Goal: Task Accomplishment & Management: Manage account settings

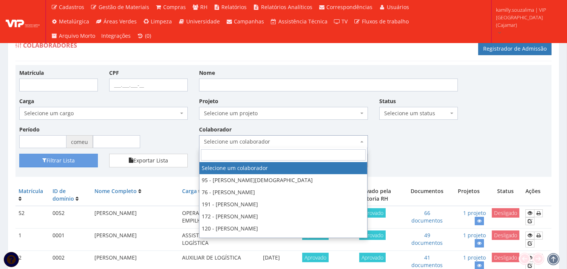
click at [352, 135] on span "Selecione um colaborador" at bounding box center [283, 141] width 168 height 13
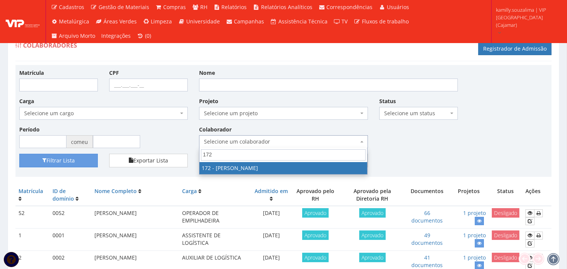
type input "172"
select select "4060"
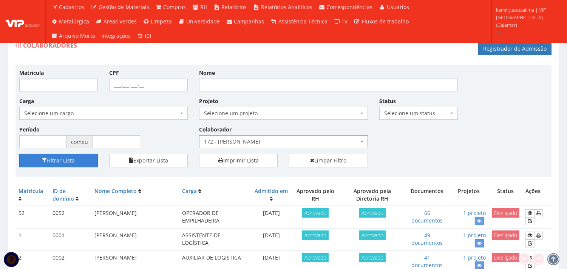
click at [72, 157] on font "Filtrar Lista" at bounding box center [60, 160] width 28 height 7
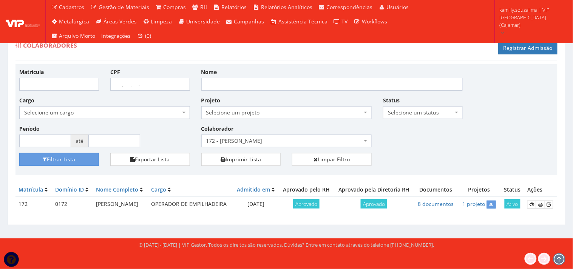
click at [527, 202] on td at bounding box center [540, 204] width 33 height 15
click at [529, 204] on link at bounding box center [531, 205] width 9 height 8
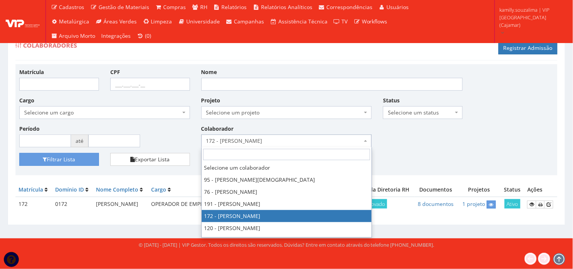
click at [351, 144] on span "172 - ALEX SOUZA CERQUEIRA" at bounding box center [284, 141] width 156 height 8
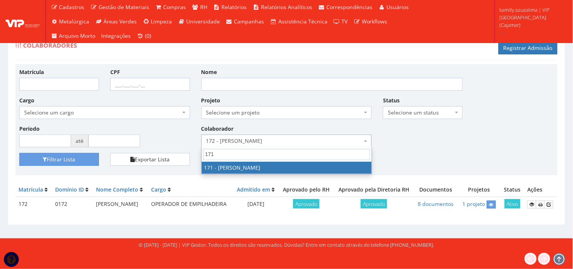
type input "171"
select select "4058"
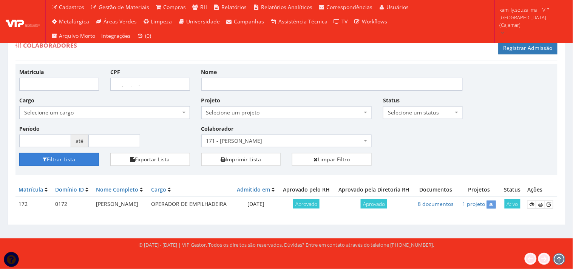
click at [77, 157] on button "Filtrar Lista" at bounding box center [59, 159] width 80 height 13
click at [534, 205] on icon at bounding box center [532, 204] width 5 height 5
click at [340, 140] on span "171 - [PERSON_NAME]" at bounding box center [284, 141] width 156 height 8
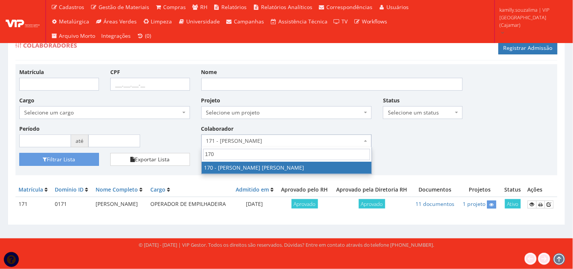
type input "170"
drag, startPoint x: 293, startPoint y: 167, endPoint x: 267, endPoint y: 159, distance: 26.9
select select "4057"
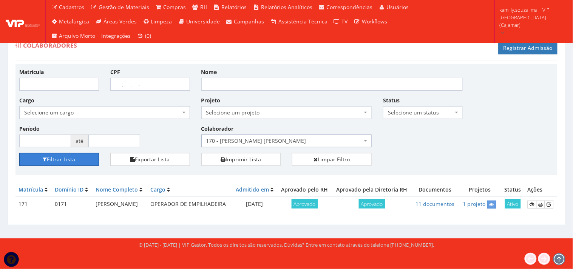
drag, startPoint x: 87, startPoint y: 159, endPoint x: 107, endPoint y: 159, distance: 20.0
click at [86, 158] on button "Filtrar Lista" at bounding box center [59, 159] width 80 height 13
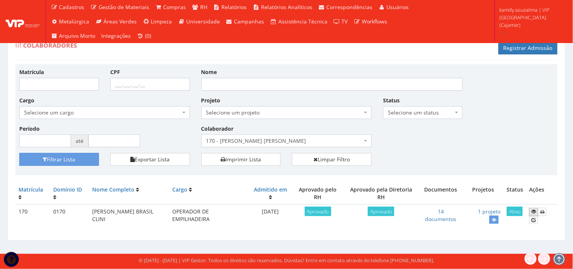
click at [533, 210] on icon at bounding box center [533, 211] width 5 height 5
click at [262, 144] on span "170 - [PERSON_NAME] [PERSON_NAME]" at bounding box center [284, 141] width 156 height 8
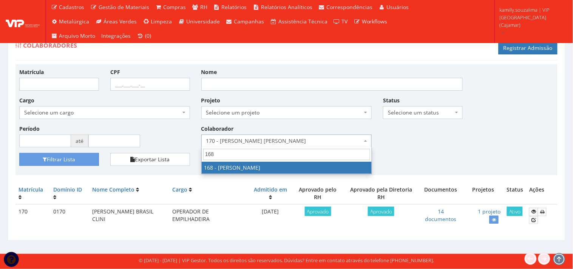
type input "168"
drag, startPoint x: 266, startPoint y: 167, endPoint x: 225, endPoint y: 164, distance: 40.5
select select "4055"
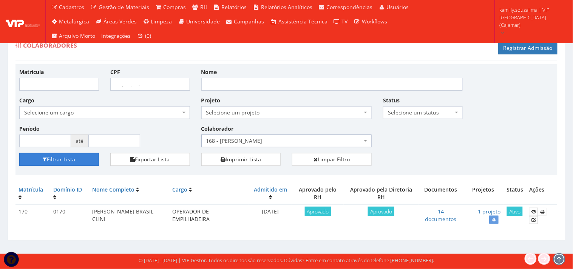
click at [81, 161] on button "Filtrar Lista" at bounding box center [59, 159] width 80 height 13
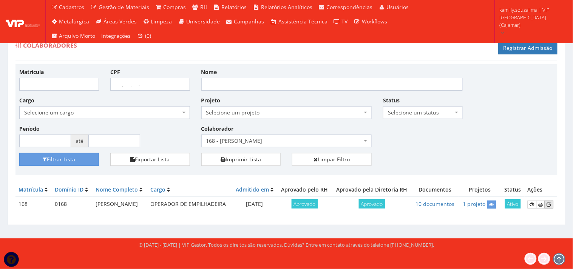
click at [545, 208] on link at bounding box center [549, 205] width 9 height 8
click at [433, 207] on link "10 documentos" at bounding box center [435, 203] width 39 height 7
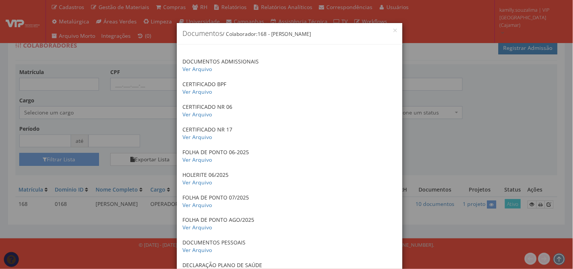
click at [435, 121] on div "× Documentos / Colaborador: 168 - PAULO HENRIQUE NOGUEIRA SILVA DOCUMENTOS ADMI…" at bounding box center [286, 134] width 573 height 269
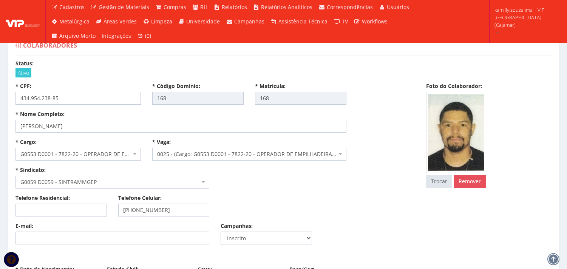
select select
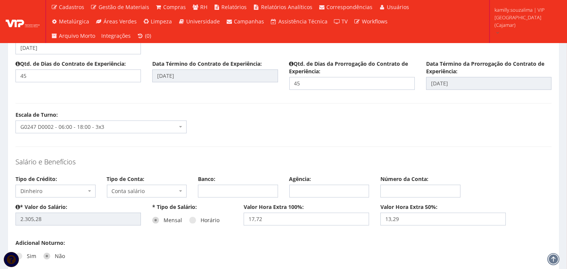
scroll to position [839, 0]
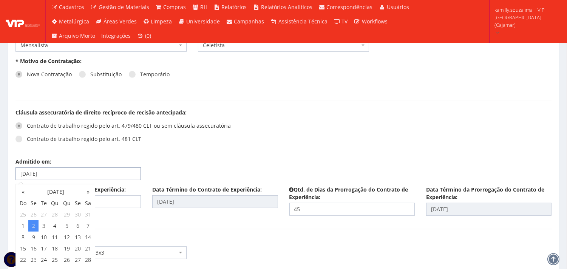
click at [82, 176] on input "02/06/2025" at bounding box center [77, 173] width 125 height 13
click at [21, 174] on input "02/06/2025" at bounding box center [77, 173] width 125 height 13
type input "26/06/2025"
type input "09/08/2025"
type input "23/09/2025"
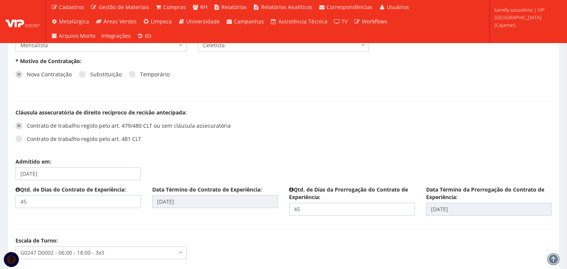
click at [267, 123] on div "Contrato de trabalho regido pelo art. 479/480 CLT ou sem cláusula assecuratória…" at bounding box center [146, 135] width 262 height 34
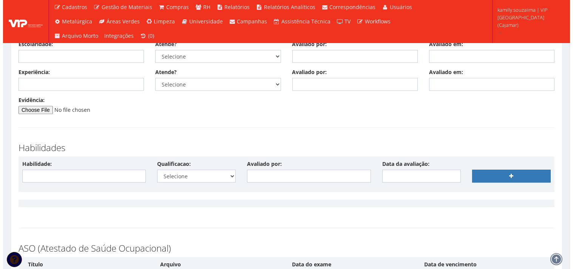
scroll to position [4148, 0]
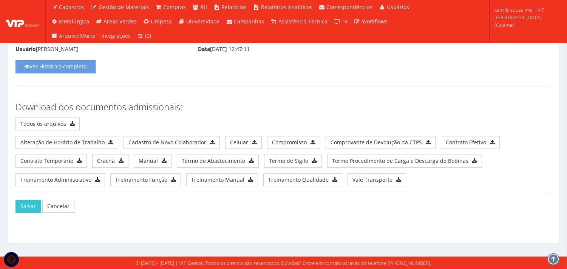
click at [12, 203] on div "Salvar Cancelar" at bounding box center [283, 212] width 547 height 40
click at [29, 208] on button "Salvar" at bounding box center [27, 206] width 25 height 13
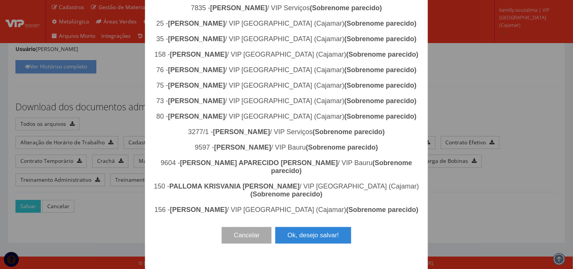
scroll to position [790, 0]
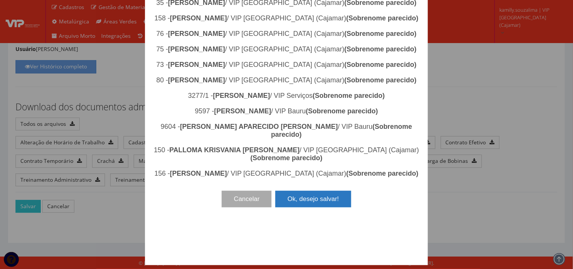
click at [333, 207] on button "Ok, desejo salvar!" at bounding box center [313, 199] width 76 height 17
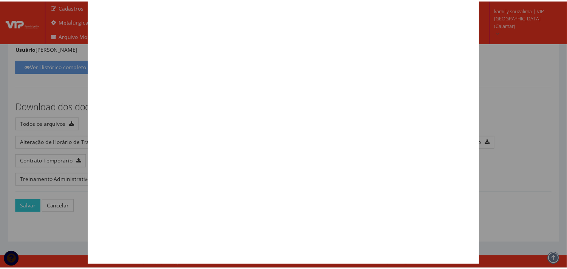
scroll to position [0, 0]
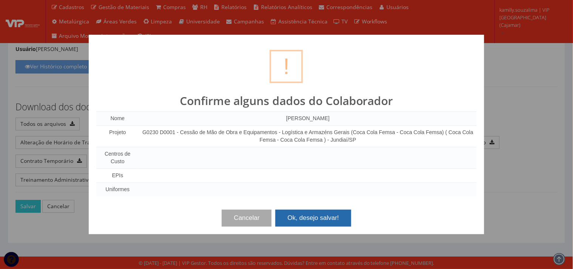
click at [323, 219] on button "Ok, desejo salvar!" at bounding box center [313, 218] width 76 height 17
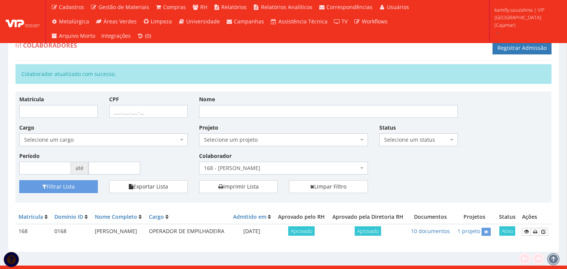
click at [316, 156] on div "Colaborador Selecione um colaborador 95 - ADRIANE NEVES JESUS 76 - ADRIANO SILV…" at bounding box center [283, 163] width 180 height 23
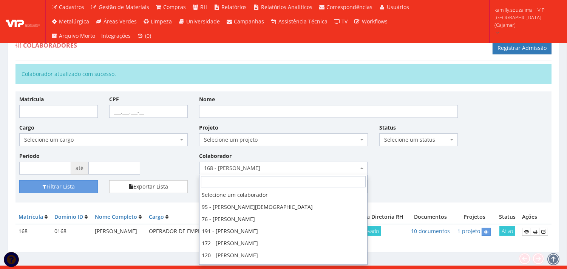
click at [319, 165] on span "168 - [PERSON_NAME]" at bounding box center [281, 168] width 154 height 8
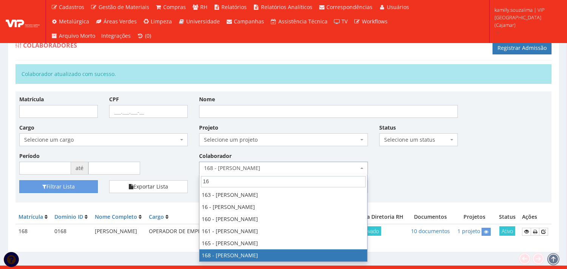
type input "167"
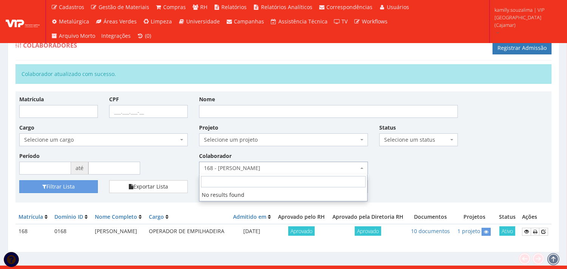
click at [424, 187] on div "Filtrar Lista Exportar Lista Imprimir Lista Limpar Filtro" at bounding box center [284, 189] width 540 height 19
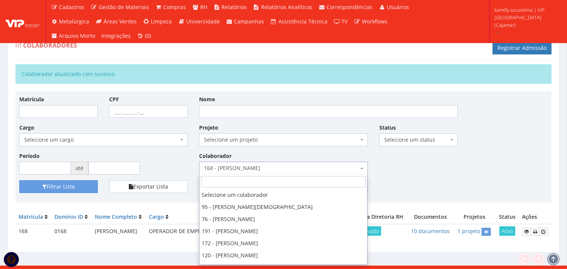
click at [303, 169] on span "168 - [PERSON_NAME]" at bounding box center [281, 168] width 154 height 8
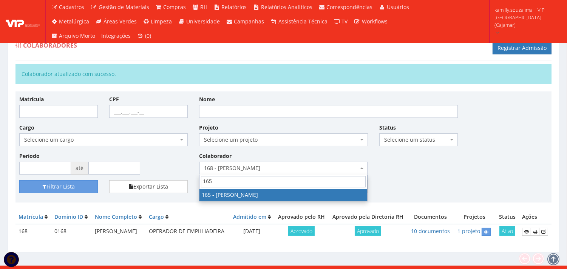
type input "165"
select select "4045"
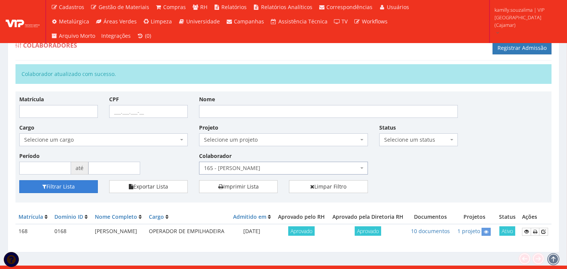
click at [62, 191] on button "Filtrar Lista" at bounding box center [58, 186] width 79 height 13
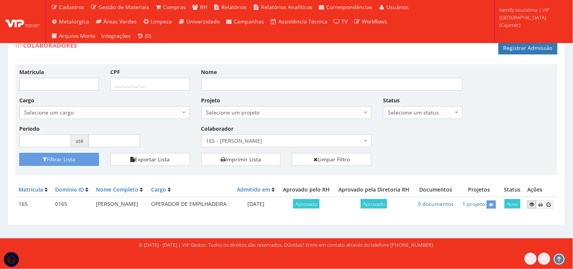
click at [531, 203] on icon at bounding box center [532, 204] width 5 height 5
click at [551, 203] on icon at bounding box center [549, 204] width 5 height 5
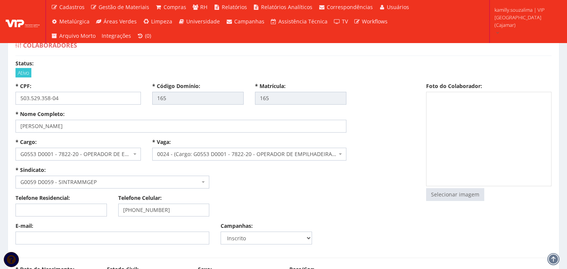
select select
click at [457, 197] on input "file" at bounding box center [454, 194] width 57 height 12
type input "C:\fakepath\Captura de tela 2025-09-16 123719.png"
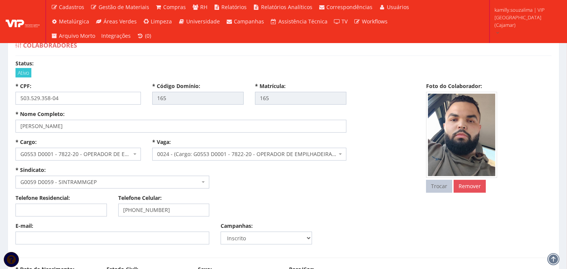
click at [125, 32] on ul "Cadastros Clientes Unidades Subclientes Unidades de Subclientes Projetos Vagas …" at bounding box center [235, 21] width 374 height 43
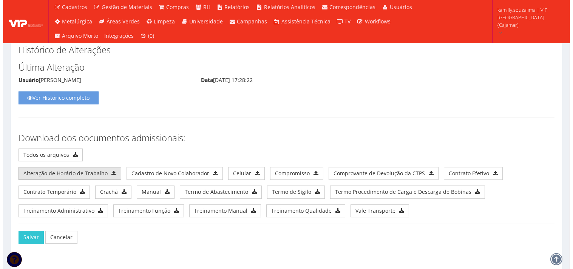
scroll to position [4125, 0]
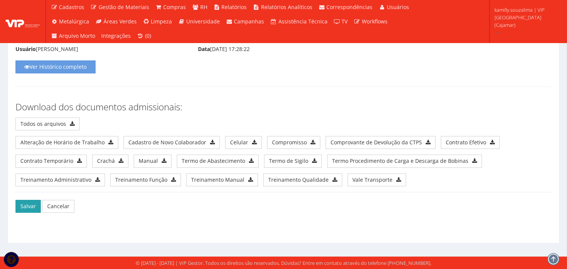
click at [26, 208] on button "Salvar" at bounding box center [27, 206] width 25 height 13
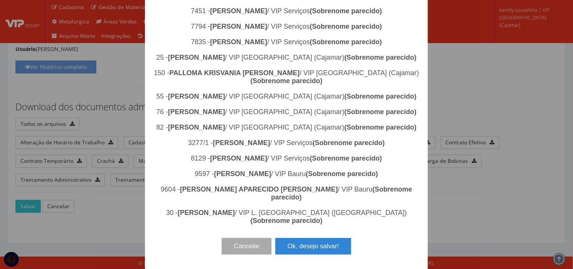
scroll to position [797, 0]
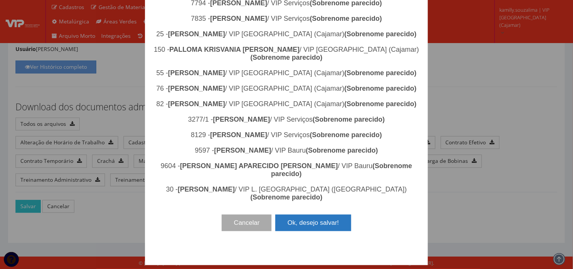
click at [323, 231] on button "Ok, desejo salvar!" at bounding box center [313, 223] width 76 height 17
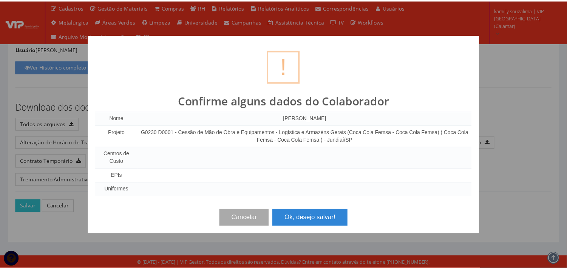
scroll to position [0, 0]
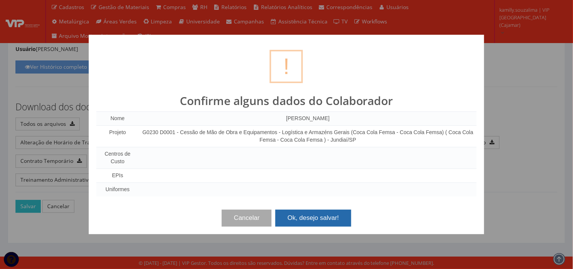
click at [332, 212] on button "Ok, desejo salvar!" at bounding box center [313, 218] width 76 height 17
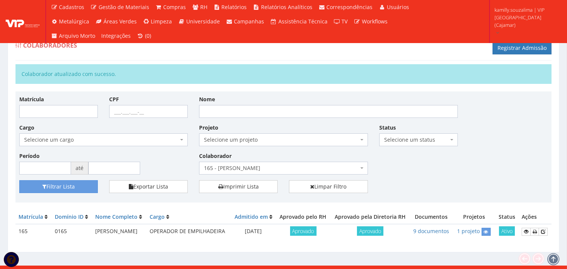
click at [308, 167] on span "165 - [PERSON_NAME]" at bounding box center [281, 168] width 154 height 8
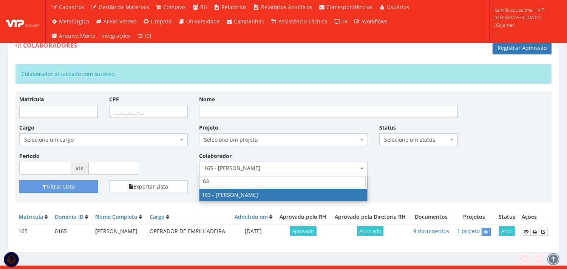
type input "6"
type input "163"
select select "4041"
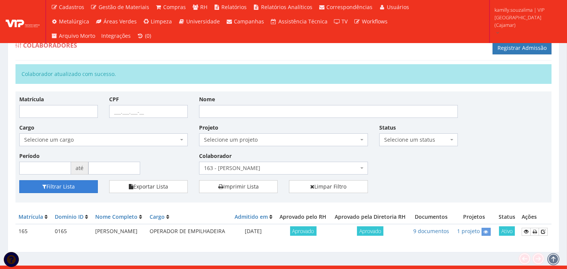
drag, startPoint x: 85, startPoint y: 187, endPoint x: 367, endPoint y: 190, distance: 281.4
click at [86, 187] on button "Filtrar Lista" at bounding box center [58, 186] width 79 height 13
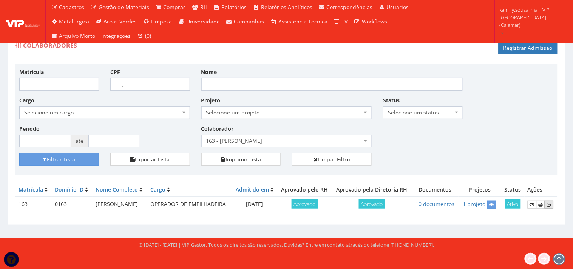
click at [553, 206] on link at bounding box center [549, 205] width 9 height 8
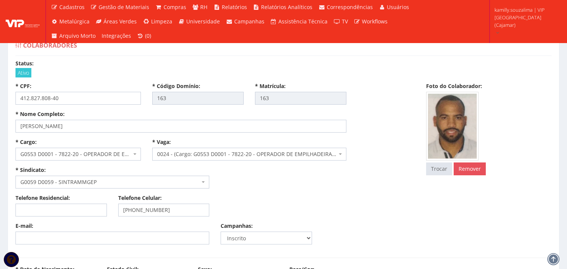
select select
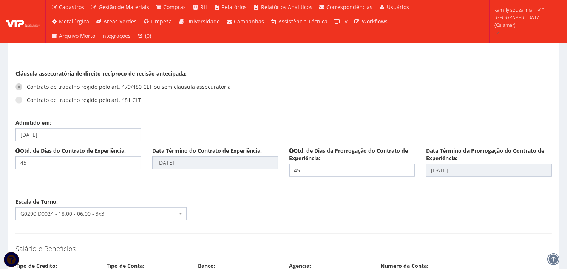
scroll to position [881, 0]
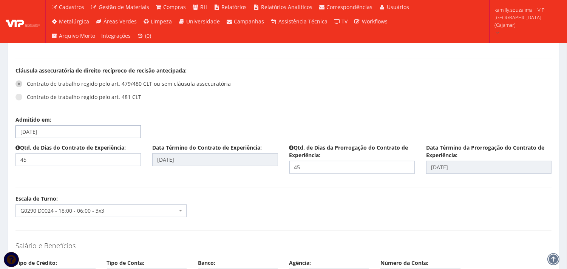
click at [74, 129] on input "[DATE]" at bounding box center [77, 131] width 125 height 13
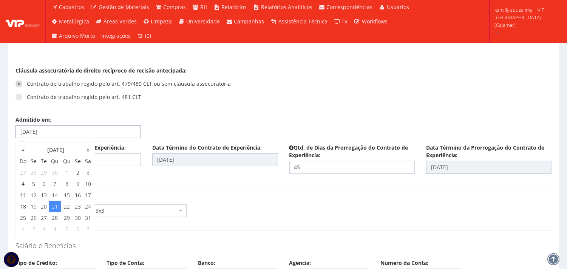
drag, startPoint x: 25, startPoint y: 130, endPoint x: 0, endPoint y: 130, distance: 24.9
type input "[DATE]"
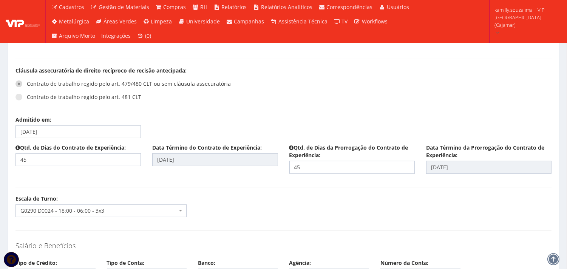
click at [307, 104] on div "Cláusula assecuratória de direito recíproco de recisão antecipada: Contrato de …" at bounding box center [283, 91] width 547 height 49
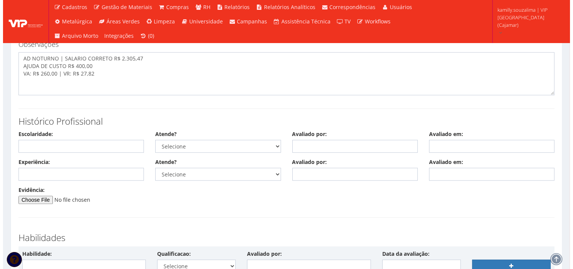
scroll to position [4148, 0]
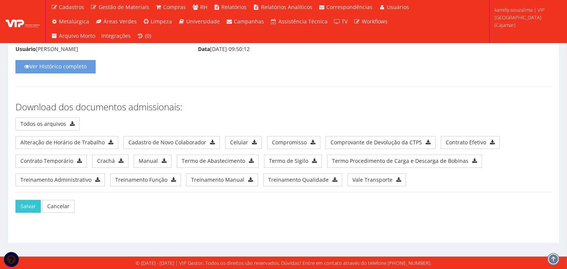
click at [15, 203] on div "Salvar Cancelar" at bounding box center [283, 212] width 547 height 40
click at [18, 205] on button "Salvar" at bounding box center [27, 206] width 25 height 13
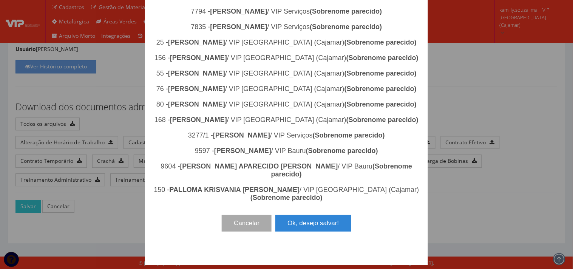
scroll to position [673, 0]
click at [316, 232] on button "Ok, desejo salvar!" at bounding box center [313, 223] width 76 height 17
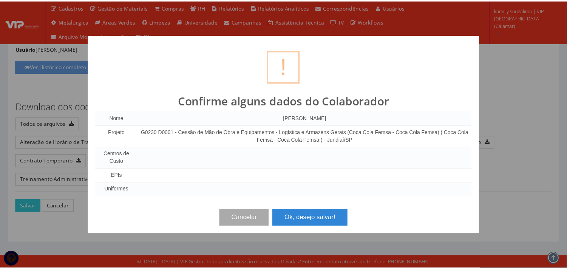
scroll to position [0, 0]
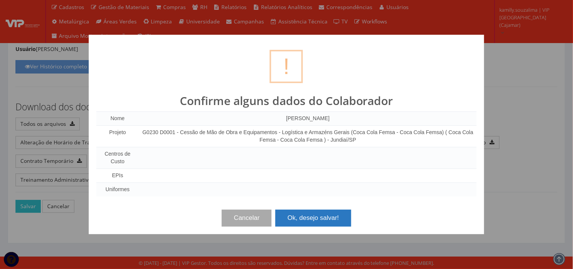
click at [330, 215] on button "Ok, desejo salvar!" at bounding box center [313, 218] width 76 height 17
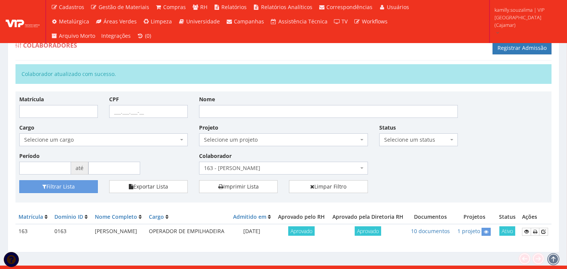
click at [242, 169] on span "163 - [PERSON_NAME]" at bounding box center [281, 168] width 154 height 8
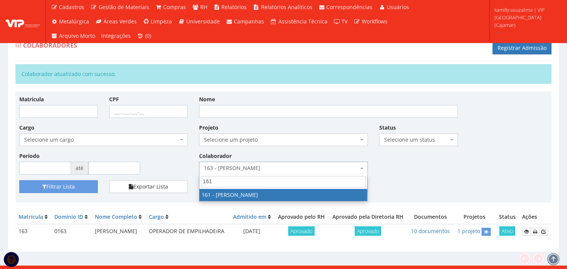
type input "161"
drag, startPoint x: 255, startPoint y: 193, endPoint x: 76, endPoint y: 182, distance: 178.6
select select "4033"
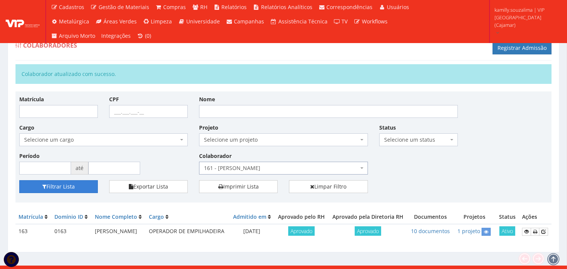
click at [66, 187] on button "Filtrar Lista" at bounding box center [58, 186] width 79 height 13
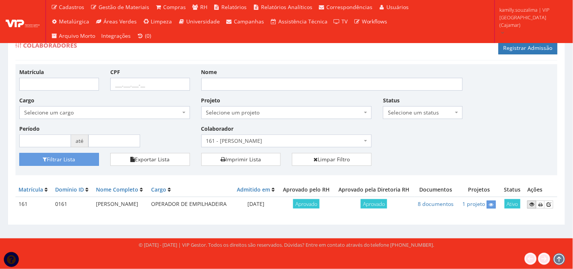
click at [531, 206] on icon at bounding box center [532, 204] width 5 height 5
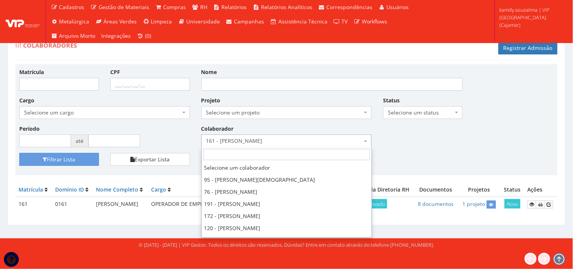
click at [303, 144] on span "161 - [PERSON_NAME]" at bounding box center [284, 141] width 156 height 8
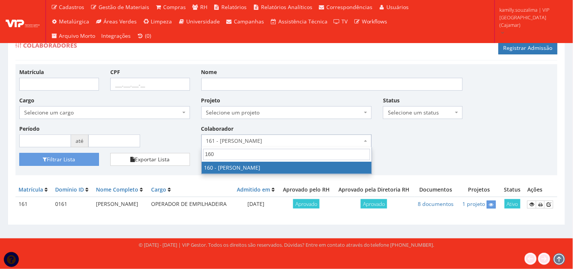
type input "160"
drag, startPoint x: 291, startPoint y: 170, endPoint x: 185, endPoint y: 153, distance: 107.2
select select "4011"
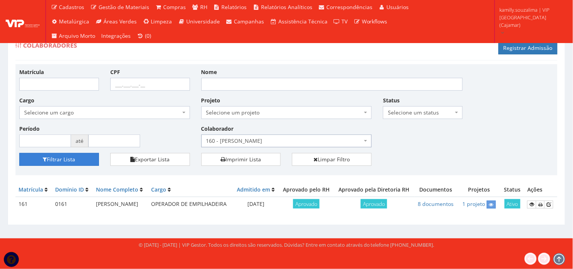
click at [73, 162] on button "Filtrar Lista" at bounding box center [59, 159] width 80 height 13
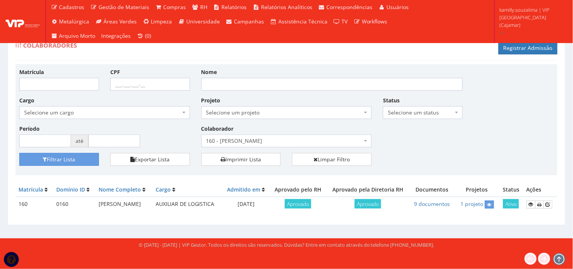
click at [267, 136] on span "160 - [PERSON_NAME]" at bounding box center [286, 140] width 171 height 13
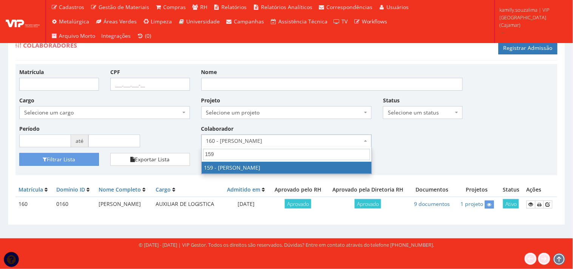
type input "159"
drag, startPoint x: 240, startPoint y: 168, endPoint x: 198, endPoint y: 161, distance: 42.1
select select "4004"
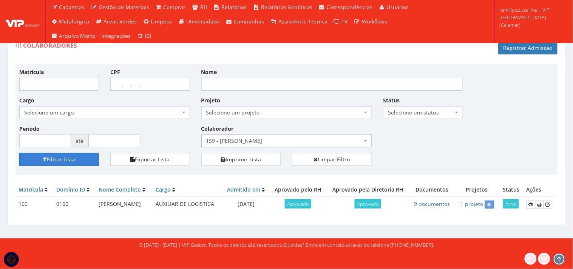
click at [80, 158] on button "Filtrar Lista" at bounding box center [59, 159] width 80 height 13
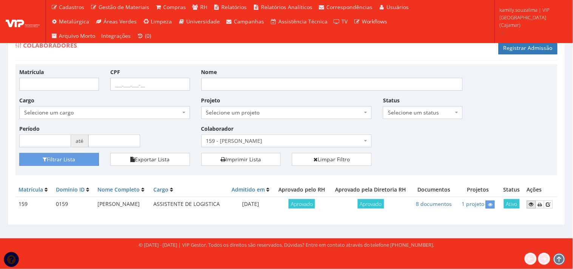
click at [528, 202] on link at bounding box center [531, 205] width 9 height 8
click at [548, 201] on link at bounding box center [548, 205] width 9 height 8
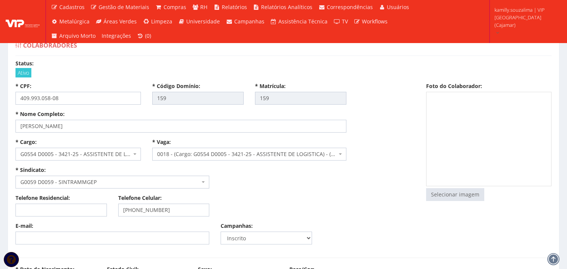
select select
click at [459, 196] on input "file" at bounding box center [454, 194] width 57 height 12
type input "C:\fakepath\Captura de tela 2025-09-16 125143.png"
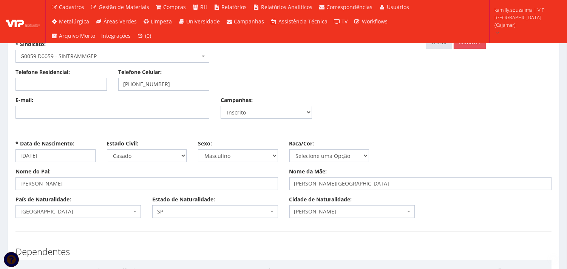
drag, startPoint x: 428, startPoint y: 119, endPoint x: 307, endPoint y: 204, distance: 148.4
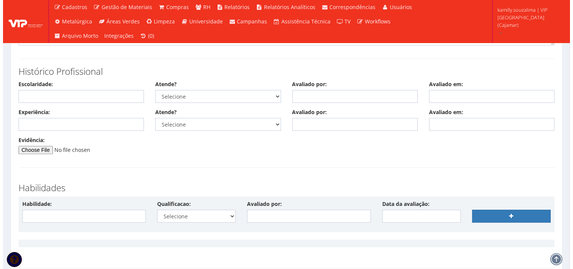
scroll to position [4102, 0]
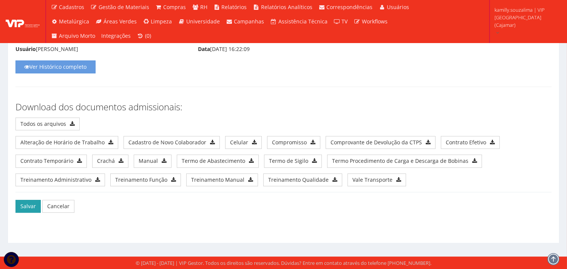
click at [32, 210] on button "Salvar" at bounding box center [27, 206] width 25 height 13
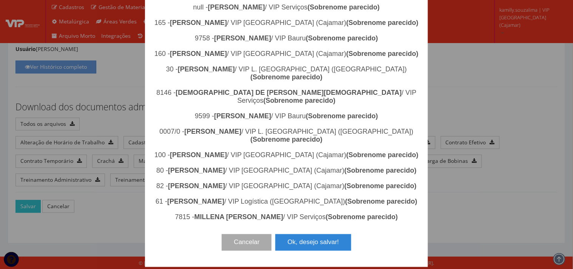
scroll to position [151, 0]
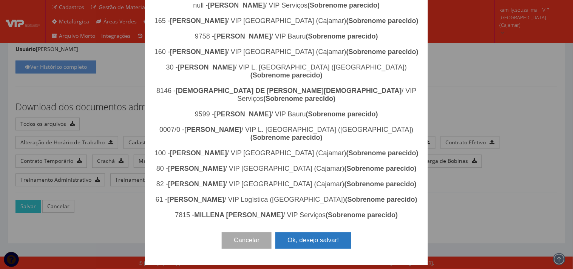
click at [338, 242] on button "Ok, desejo salvar!" at bounding box center [313, 240] width 76 height 17
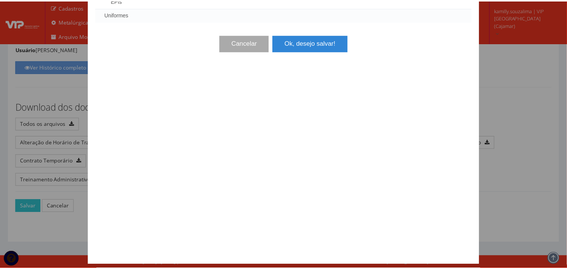
scroll to position [0, 0]
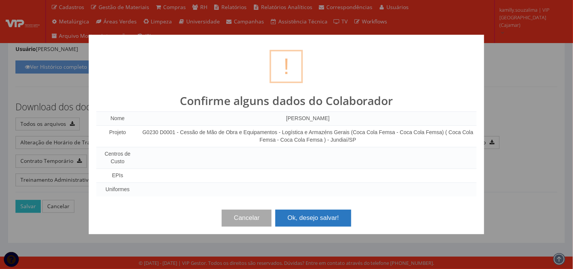
click at [325, 219] on button "Ok, desejo salvar!" at bounding box center [313, 218] width 76 height 17
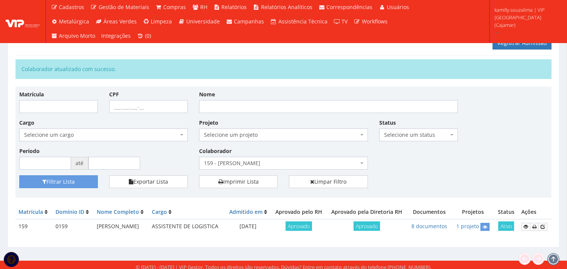
scroll to position [9, 0]
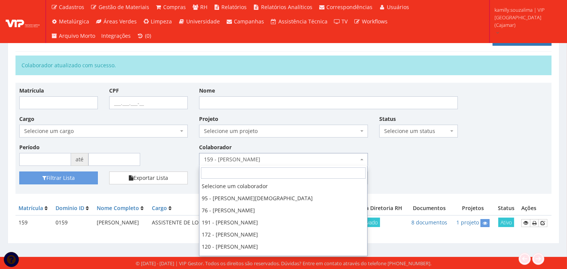
click at [283, 159] on span "159 - [PERSON_NAME]" at bounding box center [281, 160] width 154 height 8
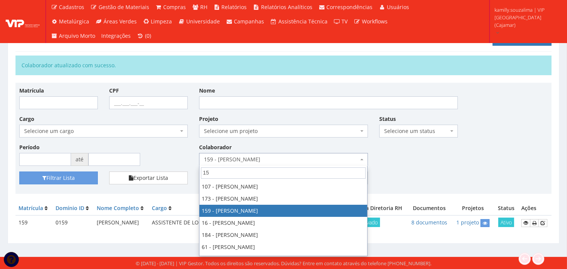
scroll to position [0, 0]
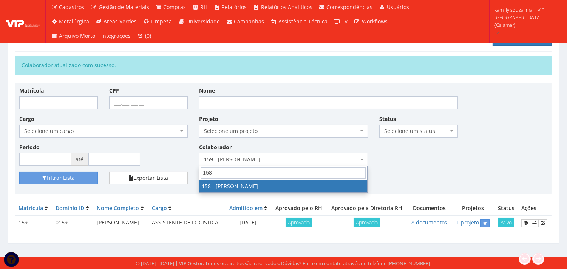
type input "158"
drag, startPoint x: 250, startPoint y: 186, endPoint x: 135, endPoint y: 178, distance: 115.1
select select "3993"
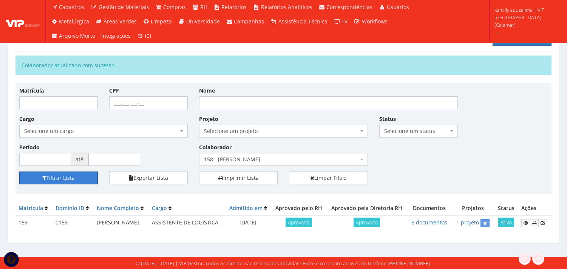
drag, startPoint x: 85, startPoint y: 179, endPoint x: 271, endPoint y: 146, distance: 189.4
click at [90, 177] on button "Filtrar Lista" at bounding box center [58, 177] width 79 height 13
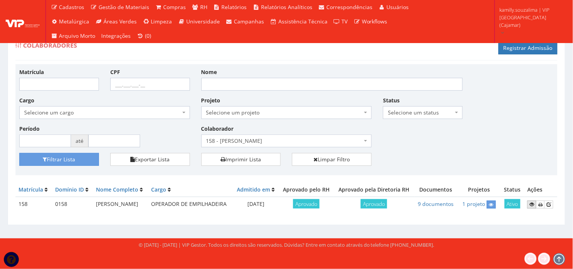
click at [531, 204] on icon at bounding box center [532, 204] width 5 height 5
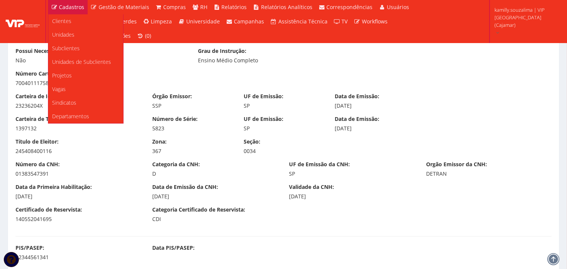
scroll to position [545, 0]
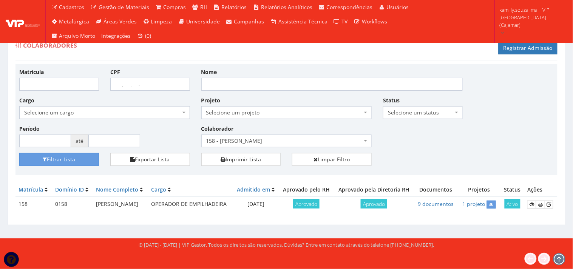
click at [304, 137] on span "158 - [PERSON_NAME]" at bounding box center [284, 141] width 156 height 8
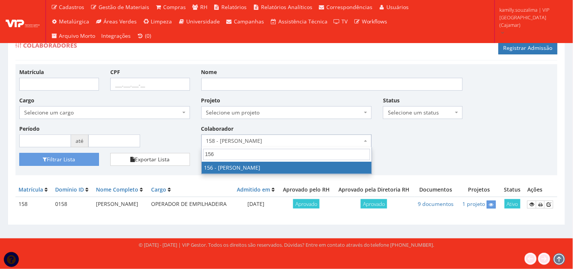
type input "156"
select select "3965"
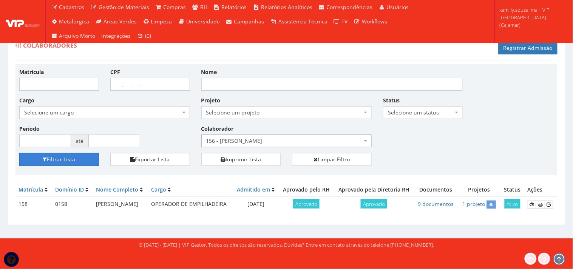
drag, startPoint x: 83, startPoint y: 157, endPoint x: 116, endPoint y: 154, distance: 33.4
click at [84, 157] on button "Filtrar Lista" at bounding box center [59, 159] width 80 height 13
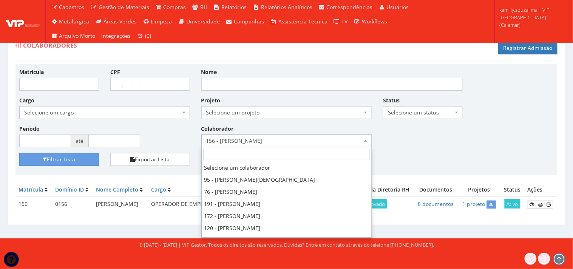
click at [245, 138] on span "156 - [PERSON_NAME]" at bounding box center [284, 141] width 156 height 8
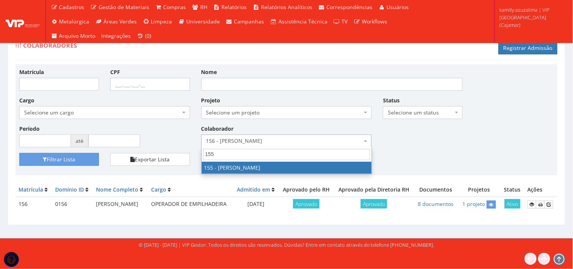
type input "155"
drag, startPoint x: 262, startPoint y: 162, endPoint x: 140, endPoint y: 159, distance: 122.0
select select "3963"
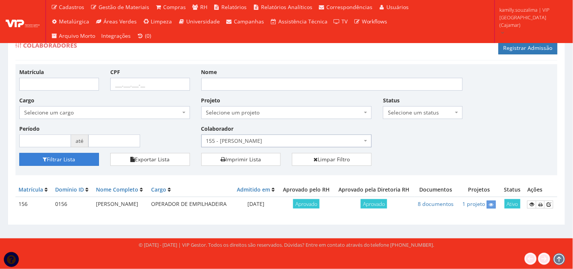
drag, startPoint x: 43, startPoint y: 157, endPoint x: 50, endPoint y: 154, distance: 7.6
click at [45, 157] on icon "submit" at bounding box center [45, 159] width 4 height 5
click at [534, 207] on icon at bounding box center [532, 204] width 5 height 5
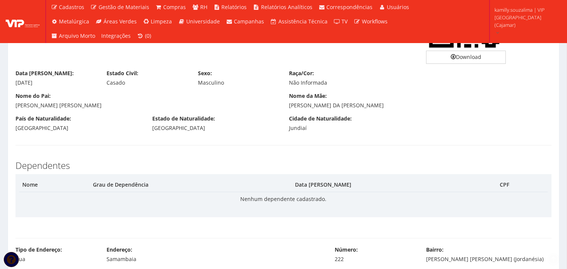
scroll to position [293, 0]
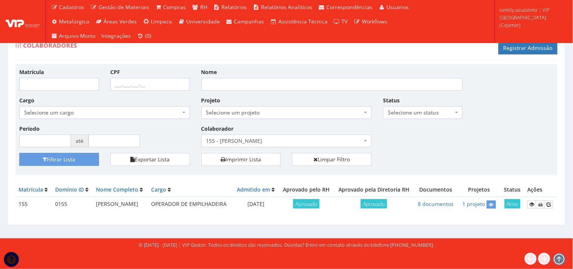
click at [296, 138] on span "155 - [PERSON_NAME]" at bounding box center [284, 141] width 156 height 8
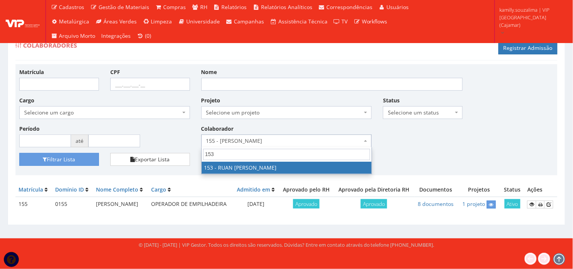
type input "153"
select select "3951"
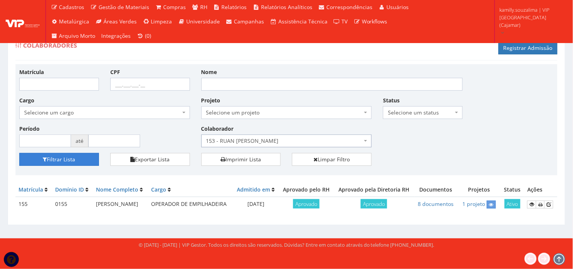
click at [63, 157] on button "Filtrar Lista" at bounding box center [59, 159] width 80 height 13
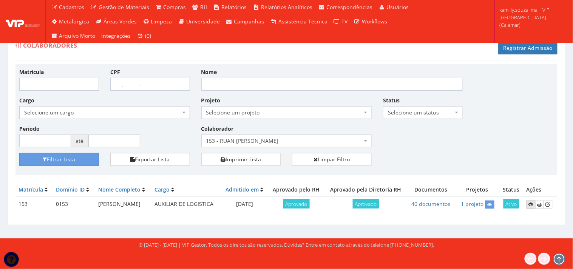
click at [531, 204] on icon at bounding box center [531, 204] width 5 height 5
click at [280, 138] on span "153 - RUAN [PERSON_NAME]" at bounding box center [284, 141] width 156 height 8
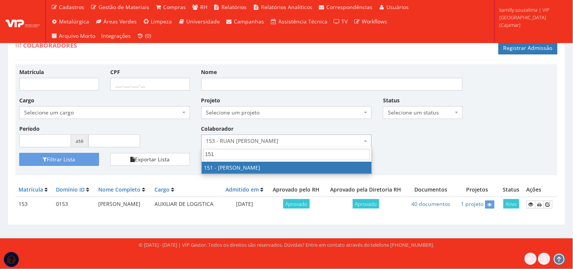
type input "151"
select select "3944"
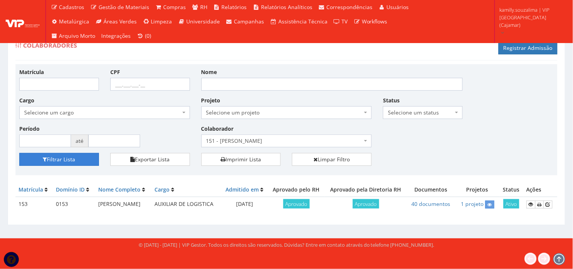
click at [74, 156] on button "Filtrar Lista" at bounding box center [59, 159] width 80 height 13
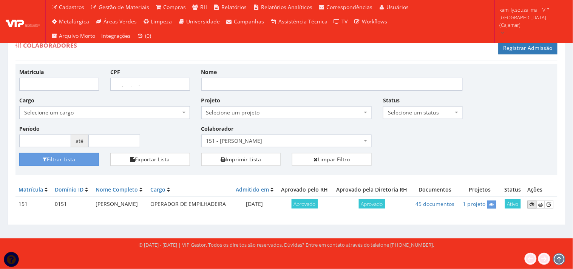
click at [530, 208] on link at bounding box center [532, 205] width 9 height 8
click at [278, 138] on span "151 - JOSEMIR FERREIRA DE VASCONCELOS" at bounding box center [284, 141] width 156 height 8
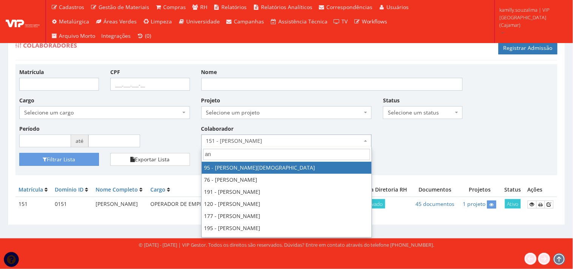
type input "a"
type input "1"
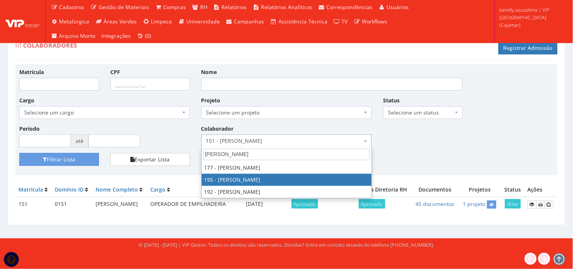
type input "anderson"
drag, startPoint x: 262, startPoint y: 182, endPoint x: 120, endPoint y: 175, distance: 142.5
select select "4099"
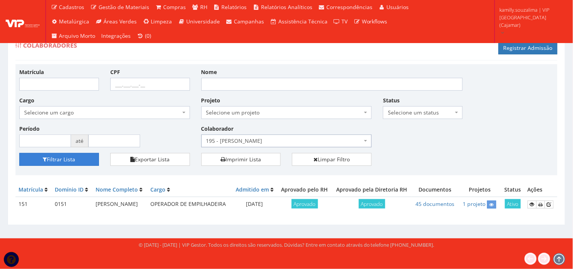
click at [71, 162] on button "Filtrar Lista" at bounding box center [59, 159] width 80 height 13
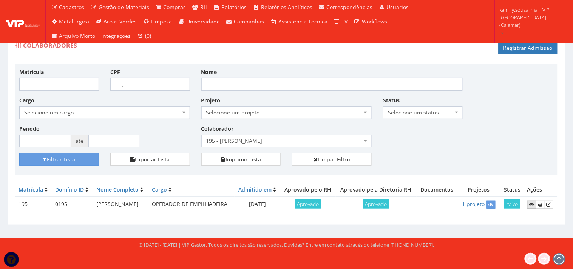
click at [531, 205] on icon at bounding box center [532, 204] width 5 height 5
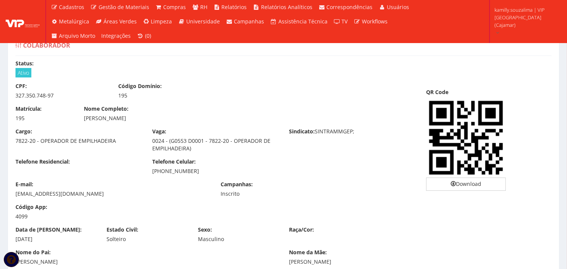
drag, startPoint x: 167, startPoint y: 118, endPoint x: 81, endPoint y: 122, distance: 86.2
click at [81, 122] on div "Matrícula: 195 Nome Completo: [PERSON_NAME]" at bounding box center [215, 116] width 411 height 23
copy div "[PERSON_NAME]"
drag, startPoint x: 57, startPoint y: 95, endPoint x: 9, endPoint y: 97, distance: 47.6
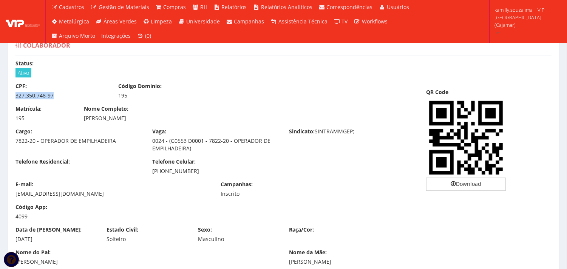
copy div "327.350.748-97"
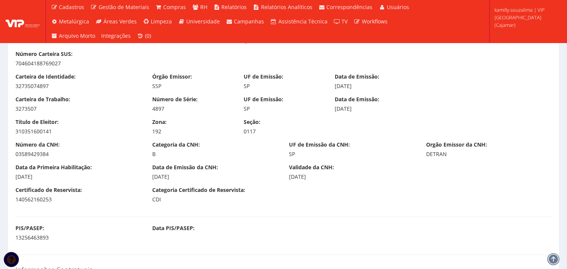
scroll to position [420, 0]
drag, startPoint x: 28, startPoint y: 110, endPoint x: 3, endPoint y: 112, distance: 25.3
copy div "3273507"
drag, startPoint x: 157, startPoint y: 107, endPoint x: 148, endPoint y: 107, distance: 8.7
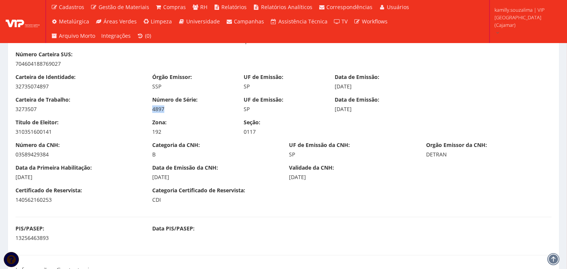
click at [148, 107] on div "Número de Série: 4897" at bounding box center [192, 104] width 91 height 17
copy div "4897"
drag, startPoint x: 382, startPoint y: 107, endPoint x: 333, endPoint y: 110, distance: 48.8
click at [333, 110] on div "Data de Emissão: 01/07/2019" at bounding box center [374, 104] width 91 height 17
copy div "01/07/2019"
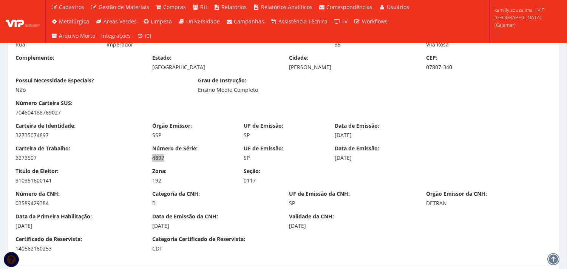
scroll to position [335, 0]
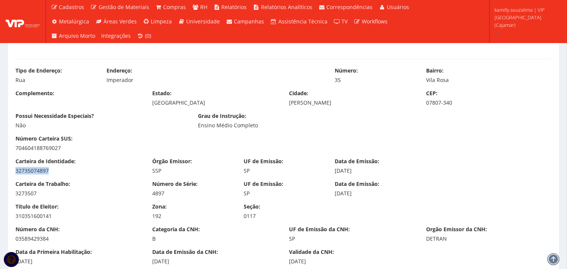
drag, startPoint x: 43, startPoint y: 169, endPoint x: 5, endPoint y: 169, distance: 37.8
copy div "32735074897"
drag, startPoint x: 369, startPoint y: 171, endPoint x: 335, endPoint y: 171, distance: 34.0
click at [335, 171] on div "17/03/2025" at bounding box center [375, 171] width 80 height 8
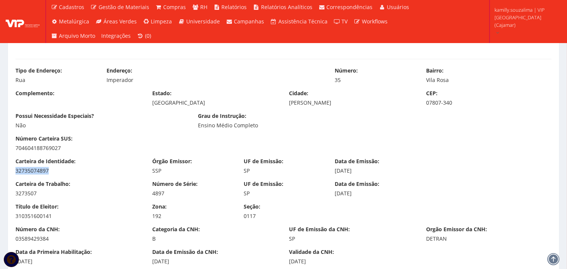
copy div "17/03/2025"
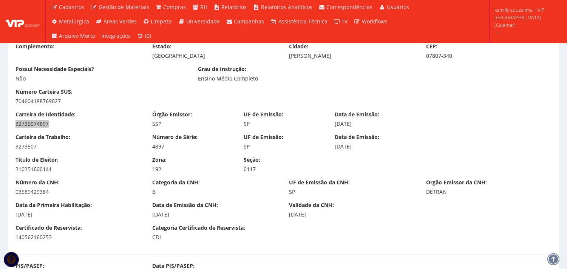
scroll to position [420, 0]
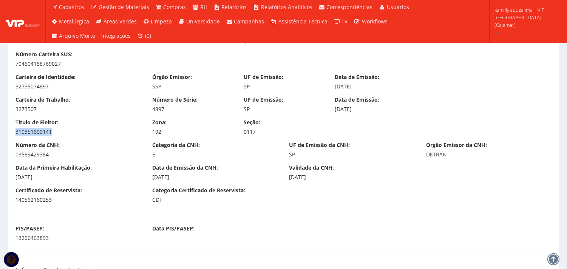
drag, startPoint x: 69, startPoint y: 133, endPoint x: 24, endPoint y: 128, distance: 44.8
click at [15, 130] on div "Título de Eleitor: 310351600141" at bounding box center [78, 127] width 137 height 17
copy div "310351600141"
drag, startPoint x: 166, startPoint y: 133, endPoint x: 150, endPoint y: 134, distance: 16.3
click at [150, 134] on div "Zona: 192" at bounding box center [192, 127] width 91 height 17
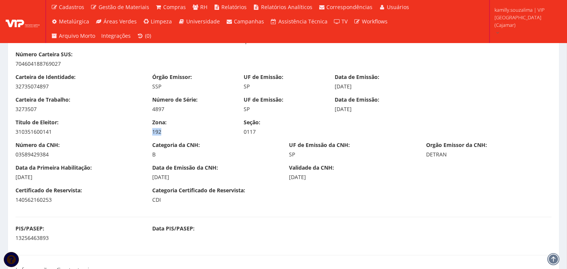
copy div "192"
drag, startPoint x: 273, startPoint y: 131, endPoint x: 243, endPoint y: 130, distance: 30.2
click at [244, 130] on div "0117" at bounding box center [284, 132] width 80 height 8
copy div "0117"
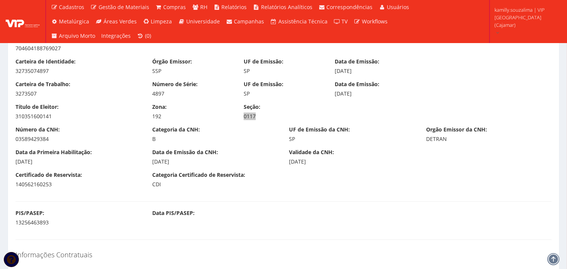
scroll to position [462, 0]
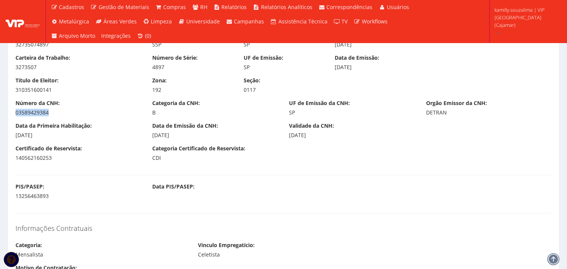
drag, startPoint x: 60, startPoint y: 113, endPoint x: 8, endPoint y: 116, distance: 53.0
click at [10, 117] on div "Número da CNH: 03589429384 Categoria da CNH: B UF de Emissão da CNH: SP Orgão E…" at bounding box center [283, 110] width 547 height 23
drag, startPoint x: 69, startPoint y: 135, endPoint x: 14, endPoint y: 142, distance: 55.6
click at [14, 142] on div "Data da Primeira Habilitação: 13/05/2005 Data de Emissão da CNH: 05/03/1984 Val…" at bounding box center [283, 133] width 547 height 23
drag, startPoint x: 190, startPoint y: 136, endPoint x: 148, endPoint y: 137, distance: 42.3
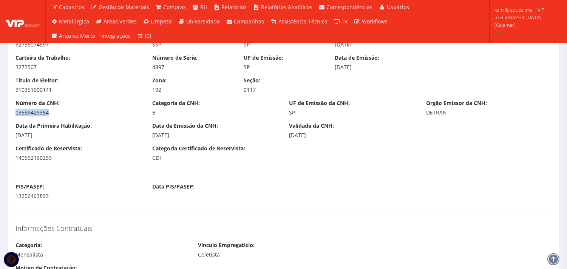
click at [148, 137] on div "Data de Emissão da CNH: 05/03/1984" at bounding box center [215, 130] width 137 height 17
drag, startPoint x: 332, startPoint y: 138, endPoint x: 289, endPoint y: 138, distance: 43.8
click at [289, 138] on div "Validade da CNH: 04/08/2032" at bounding box center [352, 130] width 137 height 17
drag, startPoint x: 273, startPoint y: 148, endPoint x: 230, endPoint y: 147, distance: 43.1
click at [263, 148] on div "Categoria Certificado de Reservista: CDI" at bounding box center [215, 153] width 137 height 17
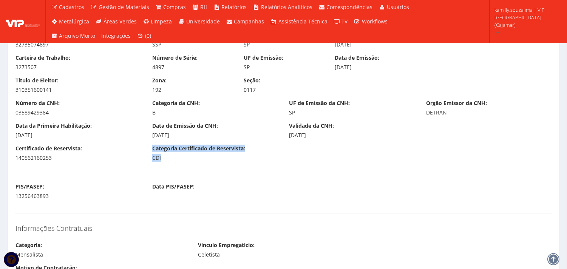
drag, startPoint x: 66, startPoint y: 161, endPoint x: 156, endPoint y: 141, distance: 92.1
click at [15, 163] on div "Certificado de Reservista: 140562160253 Categoria Certificado de Reservista: CDI" at bounding box center [283, 156] width 547 height 23
click at [252, 134] on div "05/03/1984" at bounding box center [214, 135] width 125 height 8
drag, startPoint x: 324, startPoint y: 137, endPoint x: 285, endPoint y: 133, distance: 39.5
click at [285, 133] on div "Validade da CNH: 04/08/2032" at bounding box center [352, 130] width 137 height 17
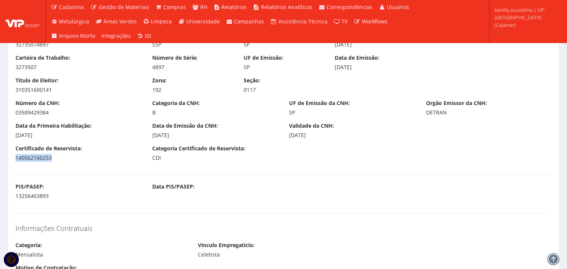
drag, startPoint x: 68, startPoint y: 157, endPoint x: 6, endPoint y: 157, distance: 62.7
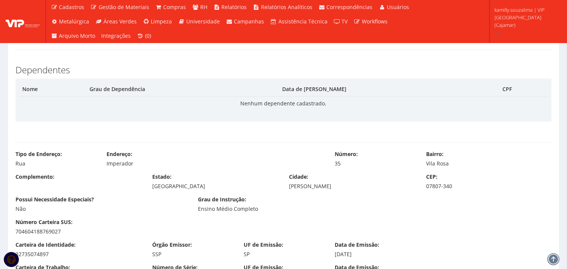
scroll to position [293, 0]
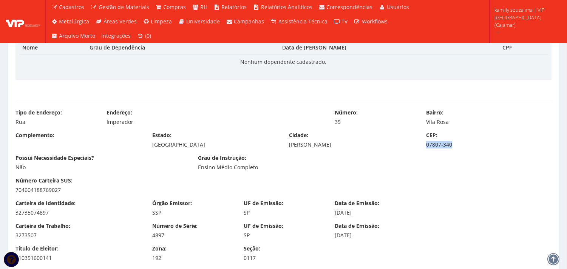
drag, startPoint x: 460, startPoint y: 142, endPoint x: 426, endPoint y: 143, distance: 34.0
click at [426, 144] on div "07807-340" at bounding box center [488, 145] width 125 height 8
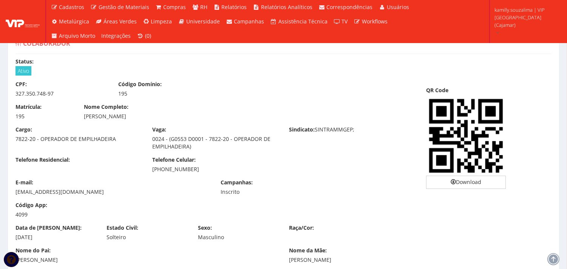
scroll to position [0, 0]
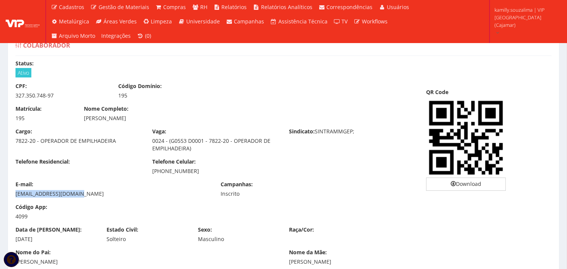
drag, startPoint x: 97, startPoint y: 193, endPoint x: 7, endPoint y: 199, distance: 90.8
drag, startPoint x: 199, startPoint y: 172, endPoint x: 164, endPoint y: 171, distance: 35.1
click at [164, 171] on div "(11) 99610-8946" at bounding box center [214, 171] width 125 height 8
drag, startPoint x: 43, startPoint y: 239, endPoint x: 11, endPoint y: 240, distance: 32.1
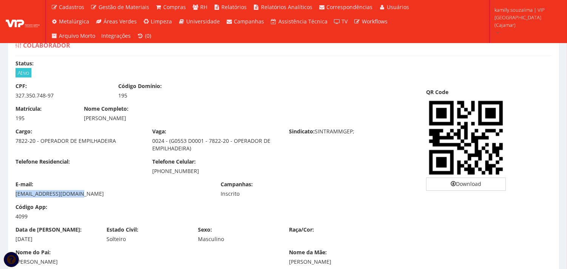
click at [11, 240] on div "Data de Nascimento: 05/03/1984" at bounding box center [55, 234] width 91 height 17
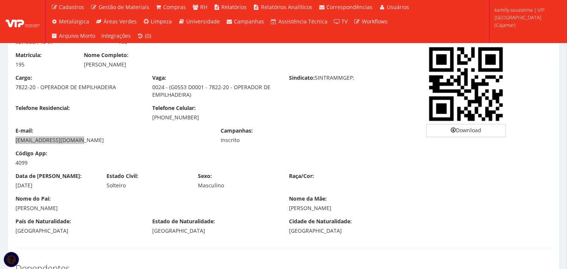
scroll to position [84, 0]
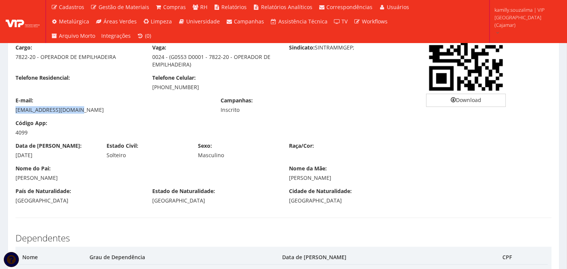
drag, startPoint x: 77, startPoint y: 176, endPoint x: 14, endPoint y: 174, distance: 63.5
click at [14, 174] on div "Nome do Pai: JOSÉ SERGIO DE SOUZA" at bounding box center [147, 173] width 274 height 17
drag, startPoint x: 385, startPoint y: 179, endPoint x: 284, endPoint y: 184, distance: 101.4
click at [284, 184] on div "Nome do Pai: JOSÉ SERGIO DE SOUZA Nome da Mãe: ROSINEIDE FERREIRA SANTOS SOUZA" at bounding box center [283, 176] width 547 height 23
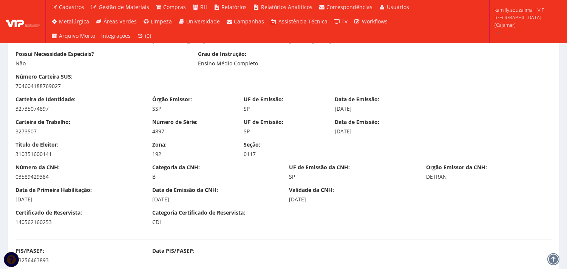
scroll to position [335, 0]
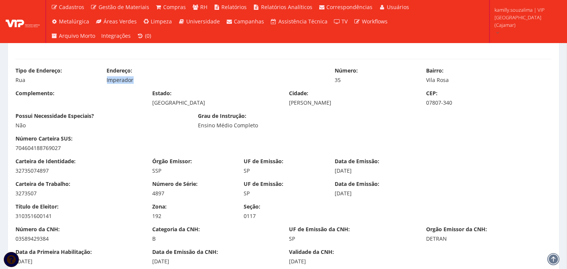
drag, startPoint x: 134, startPoint y: 82, endPoint x: 106, endPoint y: 83, distance: 28.3
click at [106, 83] on div "Tipo de Endereço: Rua Endereço: Imperador Número: 35 Bairro: Vila Rosa" at bounding box center [283, 78] width 547 height 23
drag, startPoint x: 455, startPoint y: 80, endPoint x: 423, endPoint y: 80, distance: 31.7
click at [423, 80] on div "Bairro: Vila Rosa" at bounding box center [488, 75] width 137 height 17
drag, startPoint x: 343, startPoint y: 103, endPoint x: 288, endPoint y: 105, distance: 54.8
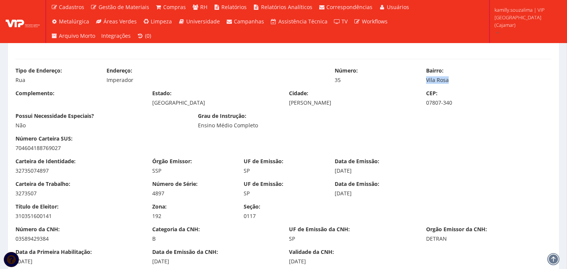
click at [288, 105] on div "Cidade: Franco da Rocha" at bounding box center [352, 98] width 137 height 17
drag, startPoint x: 455, startPoint y: 104, endPoint x: 425, endPoint y: 104, distance: 29.8
click at [425, 104] on div "CEP: 07807-340" at bounding box center [488, 98] width 137 height 17
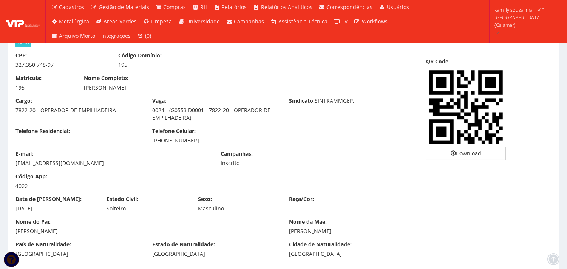
scroll to position [0, 0]
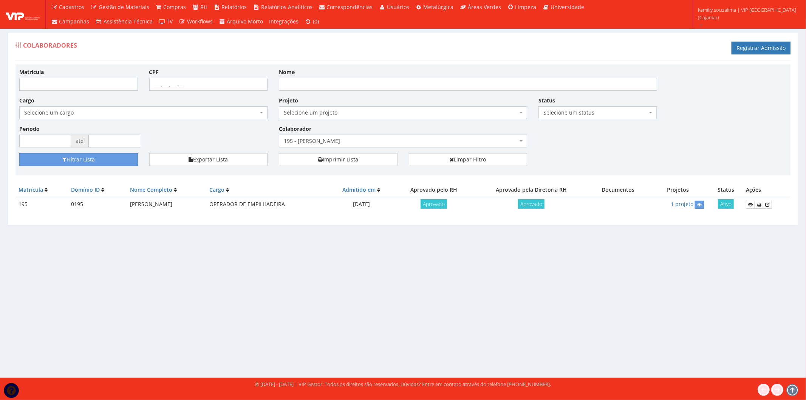
drag, startPoint x: 133, startPoint y: 208, endPoint x: 194, endPoint y: 205, distance: 61.7
click at [194, 205] on td "ANDERSON SANTOS SOUZA" at bounding box center [166, 204] width 79 height 15
copy td "ANDERSON SANTOS SOUZA"
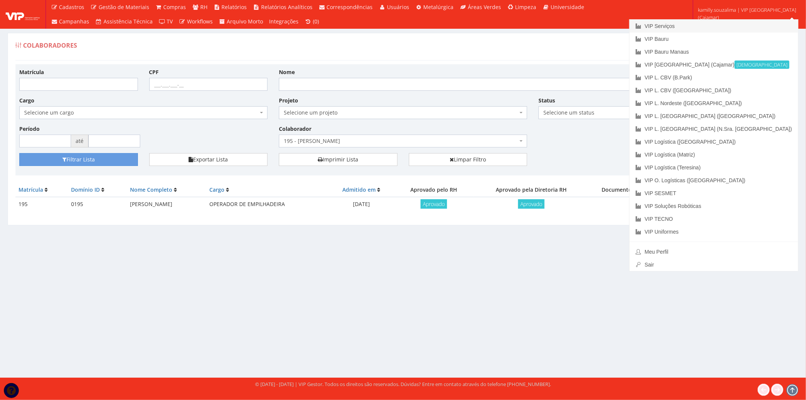
click at [573, 26] on link "VIP Serviços" at bounding box center [713, 26] width 168 height 13
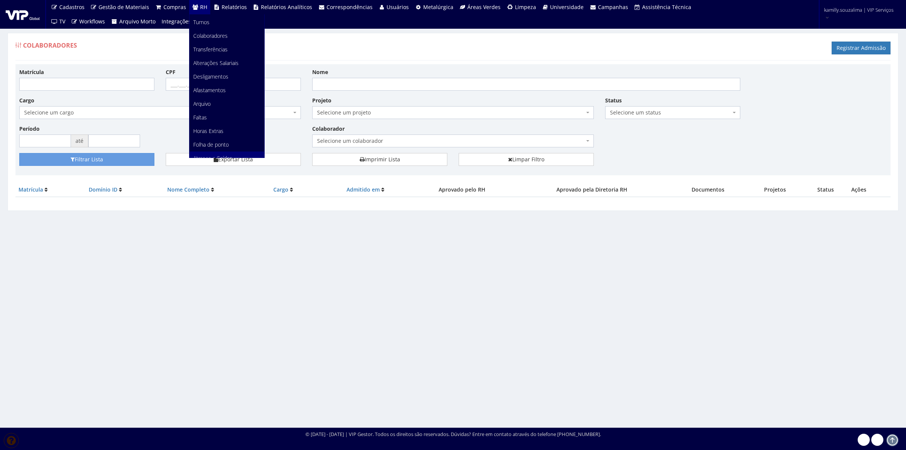
scroll to position [94, 0]
click at [217, 62] on link "Faltas" at bounding box center [227, 63] width 75 height 14
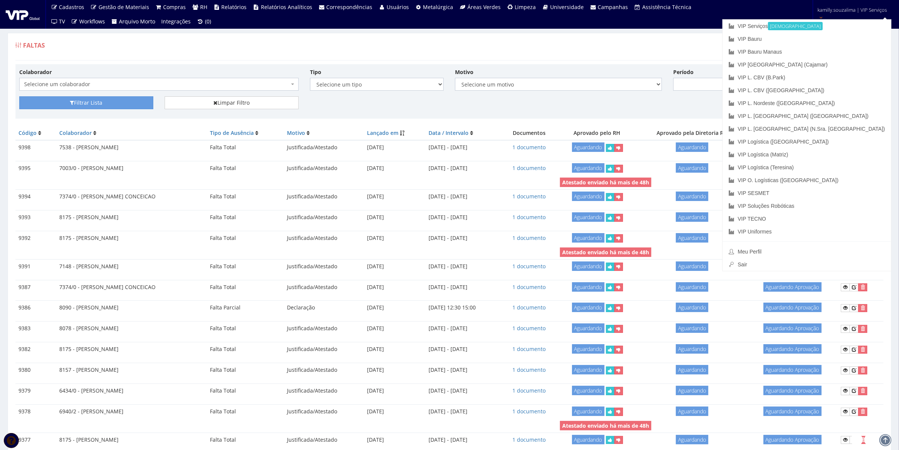
click at [772, 54] on div "Faltas Registrar Falta" at bounding box center [449, 49] width 868 height 23
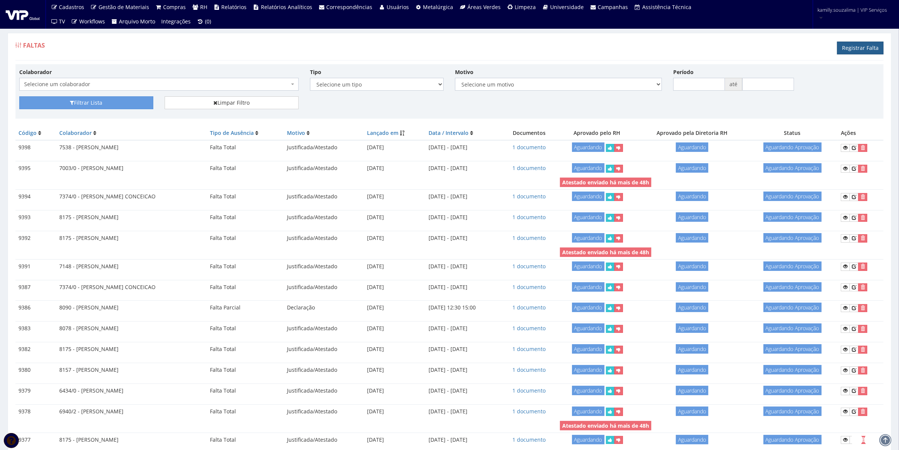
click at [842, 50] on link "Registrar Falta" at bounding box center [860, 48] width 46 height 13
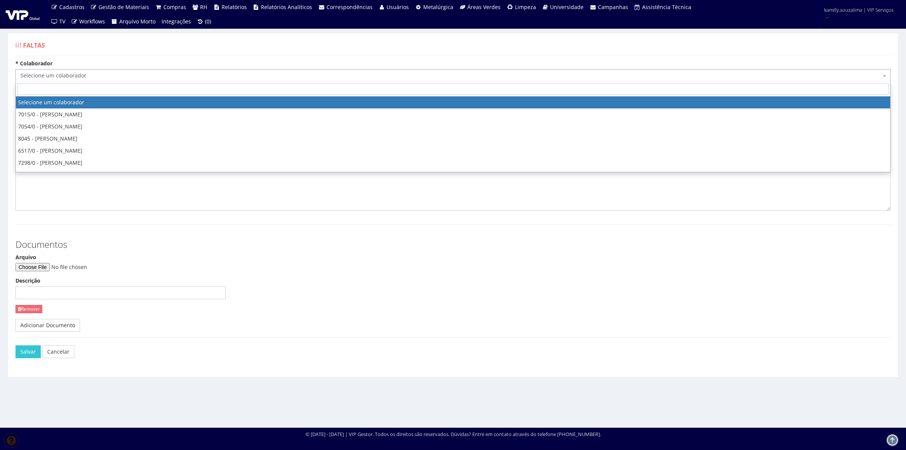
click at [145, 76] on span "Selecione um colaborador" at bounding box center [450, 76] width 861 height 8
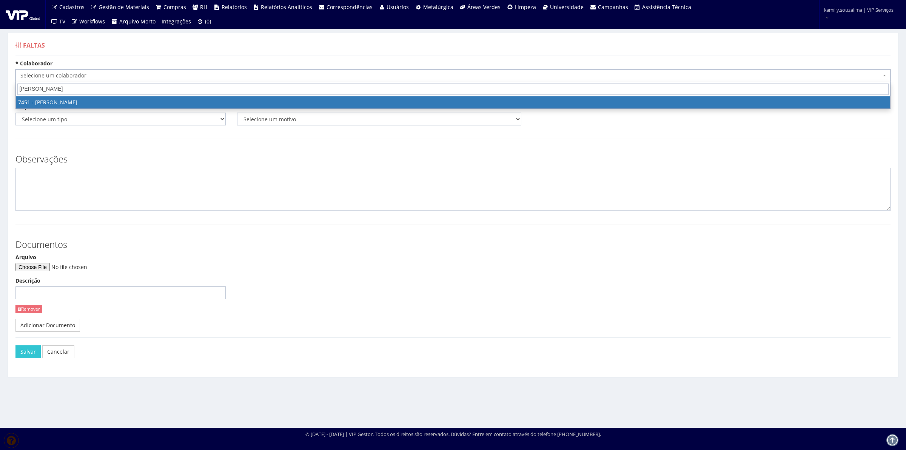
type input "MARCELO MO"
select select "1319"
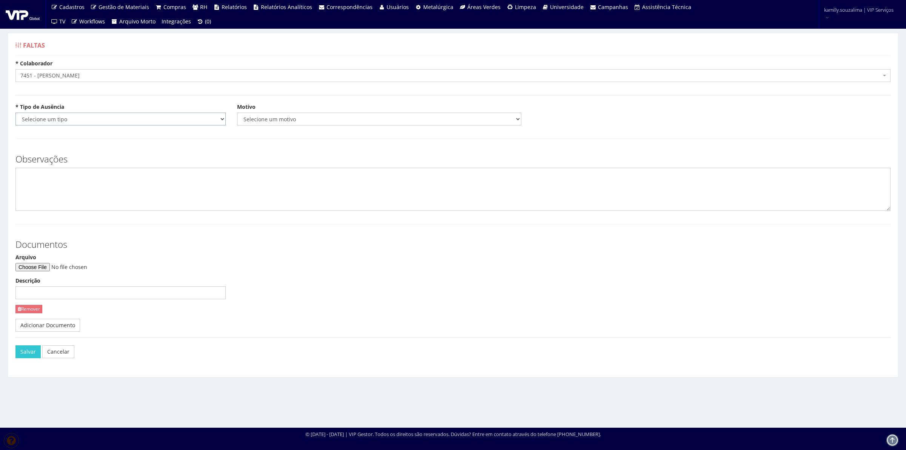
click at [99, 121] on select "Selecione um tipo Falta Total Falta Parcial Afastamento Férias" at bounding box center [120, 119] width 210 height 13
select select "total"
click at [15, 113] on select "Selecione um tipo Falta Total Falta Parcial Afastamento Férias" at bounding box center [120, 119] width 210 height 13
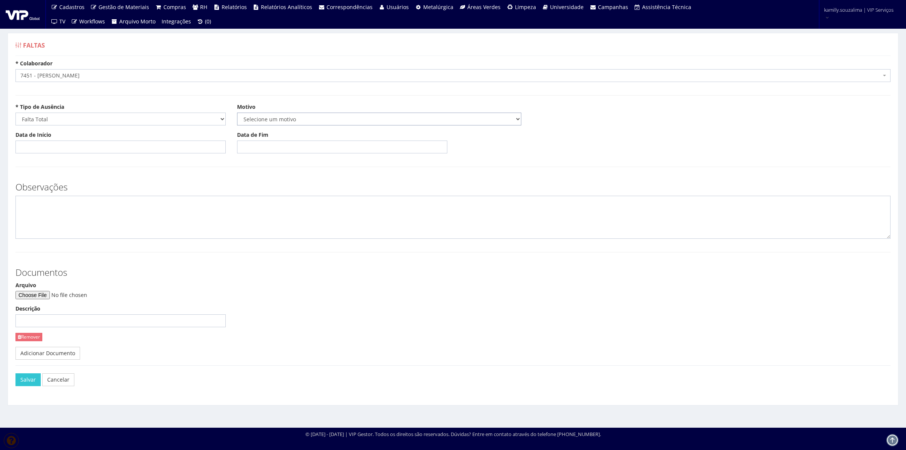
click at [249, 122] on select "Selecione um motivo Acidente Atestado Atraso Declaração Determinação Judicial D…" at bounding box center [379, 119] width 284 height 13
select select "atestado"
click at [237, 113] on select "Selecione um motivo Acidente Atestado Atraso Declaração Determinação Judicial D…" at bounding box center [379, 119] width 284 height 13
click at [166, 149] on input "Data de Início" at bounding box center [120, 146] width 210 height 13
type input "16/09/2025"
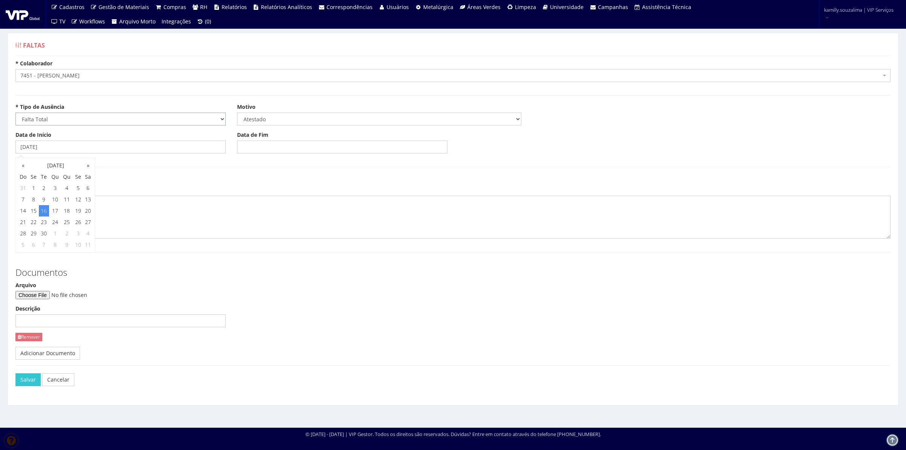
click at [137, 125] on select "Selecione um tipo Falta Total Falta Parcial Afastamento Férias" at bounding box center [120, 119] width 210 height 13
select select "parcial"
click at [15, 113] on select "Selecione um tipo Falta Total Falta Parcial Afastamento Férias" at bounding box center [120, 119] width 210 height 13
click at [118, 150] on input "Data" at bounding box center [120, 146] width 210 height 13
click at [43, 212] on td "16" at bounding box center [44, 210] width 10 height 11
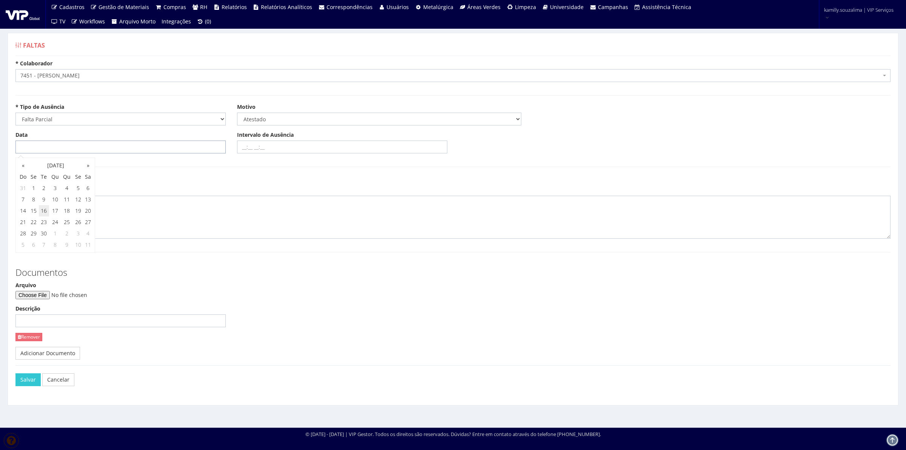
type input "16/09/2025"
click at [201, 170] on form "* Colaborador Selecione um colaborador 7015/0 - ADEILTON LUIZ NETO 7054/0 - ADE…" at bounding box center [452, 230] width 875 height 340
click at [241, 144] on input "Intervalo de Ausência" at bounding box center [342, 146] width 210 height 13
type input "9"
type input "09:00 10:00"
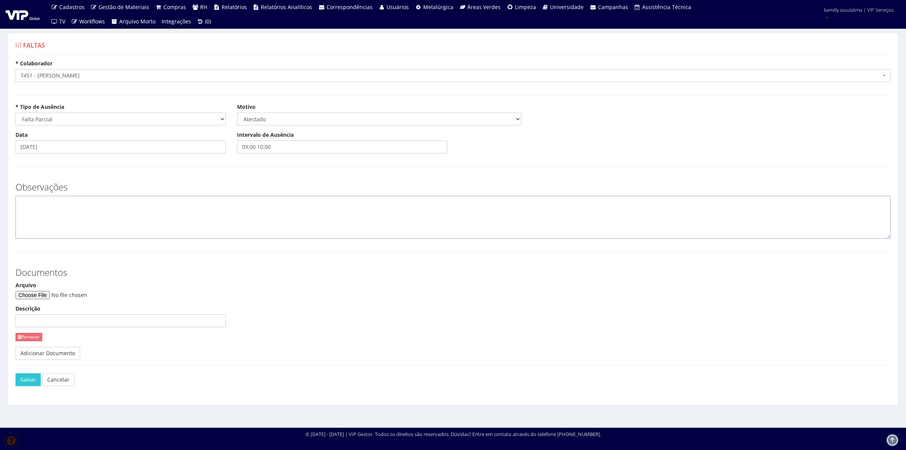
click at [212, 221] on textarea at bounding box center [452, 217] width 875 height 43
type textarea "CID: Z00"
click at [35, 351] on link "Adicionar Documento" at bounding box center [47, 353] width 65 height 13
click at [247, 338] on link "Remover" at bounding box center [250, 337] width 27 height 8
click at [38, 293] on input "Arquivo" at bounding box center [66, 295] width 103 height 8
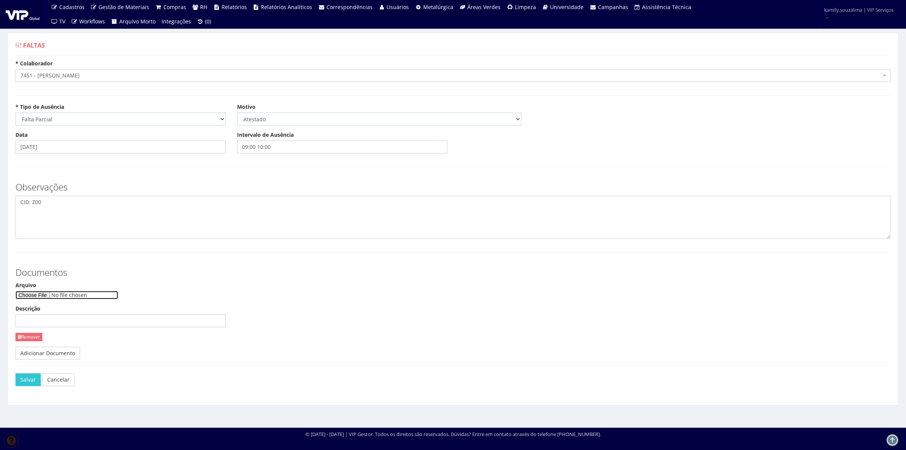
type input "C:\fakepath\Document_000217_030415.pdf"
click at [31, 382] on button "Salvar" at bounding box center [27, 379] width 25 height 13
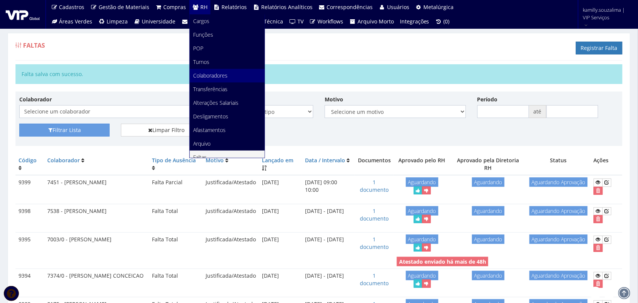
click at [213, 69] on link "Colaboradores" at bounding box center [227, 76] width 75 height 14
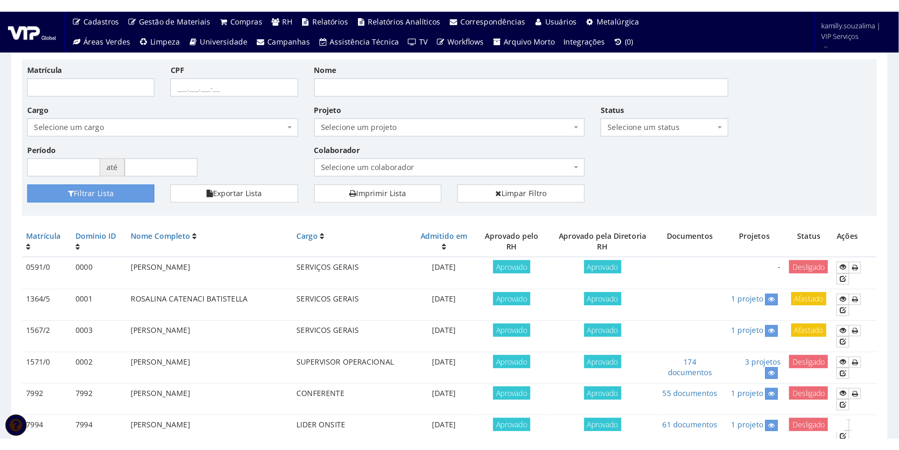
scroll to position [47, 0]
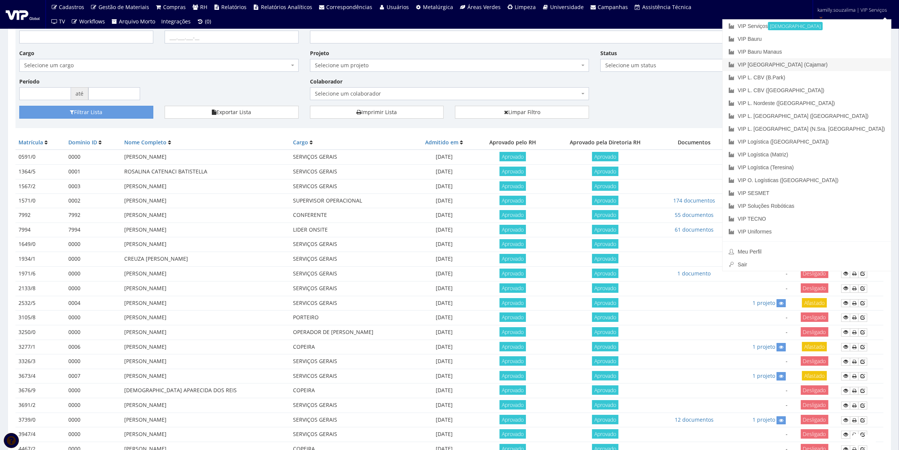
click at [637, 65] on link "VIP [GEOGRAPHIC_DATA] (Cajamar)" at bounding box center [807, 64] width 168 height 13
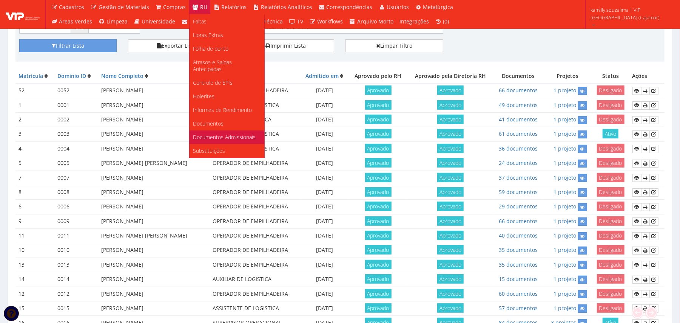
scroll to position [159, 0]
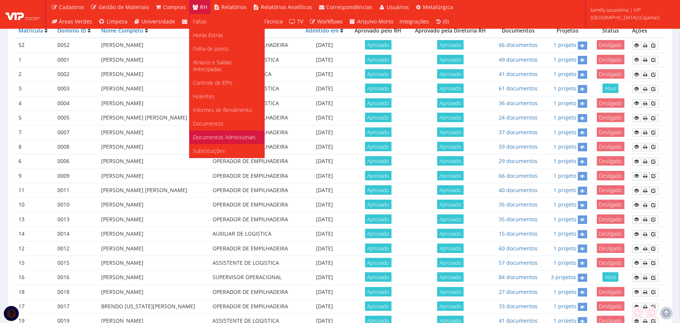
click at [227, 134] on link "Documentos Admissionais" at bounding box center [227, 137] width 75 height 14
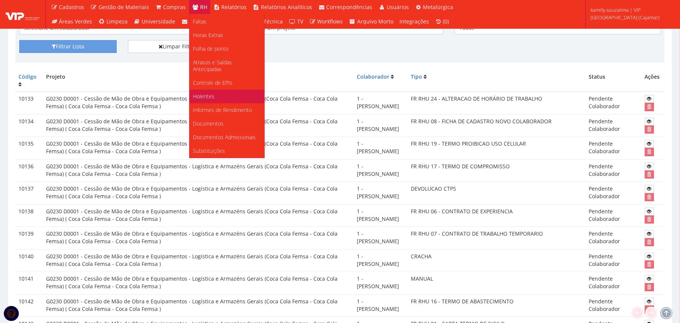
scroll to position [100, 0]
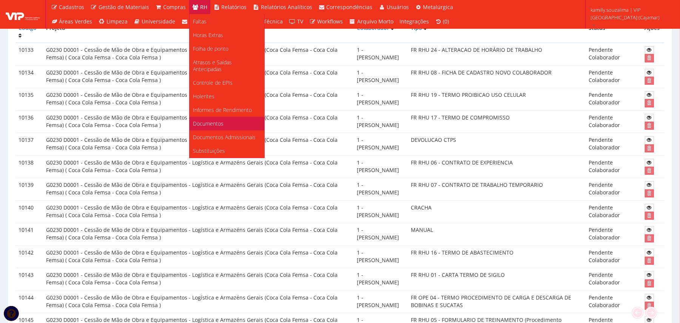
click at [221, 120] on span "Documentos" at bounding box center [208, 123] width 31 height 7
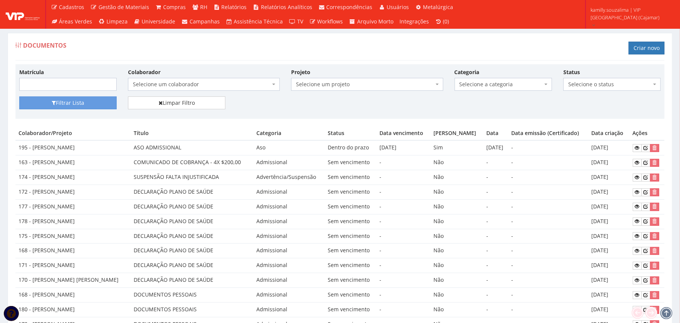
click at [156, 90] on span "Selecione um colaborador" at bounding box center [204, 84] width 152 height 13
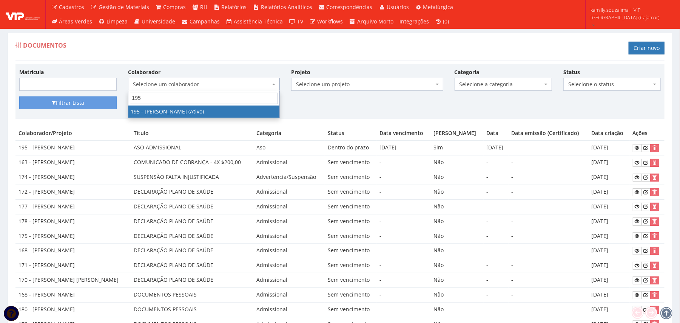
type input "195"
drag, startPoint x: 184, startPoint y: 107, endPoint x: 123, endPoint y: 99, distance: 60.9
select select "4099"
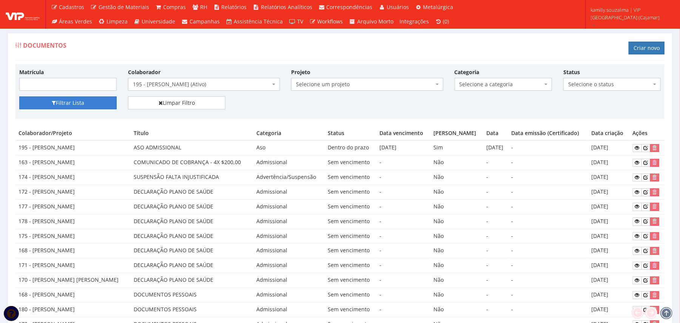
click at [107, 103] on button "Filtrar Lista" at bounding box center [67, 102] width 97 height 13
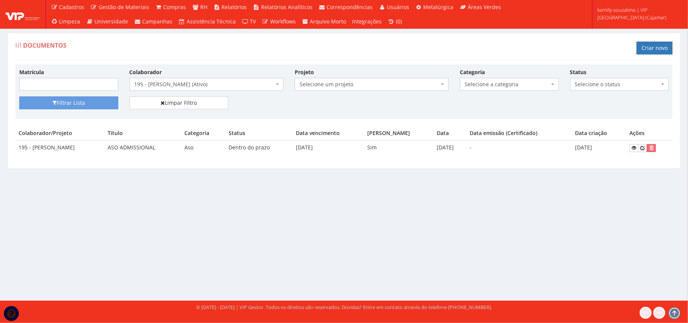
click at [184, 78] on div "Colaborador Selecione um colaborador 95 - [PERSON_NAME] (Ativo) 76 - [PERSON_NA…" at bounding box center [206, 79] width 165 height 23
click at [189, 85] on span "195 - [PERSON_NAME] (Ativo)" at bounding box center [203, 84] width 139 height 8
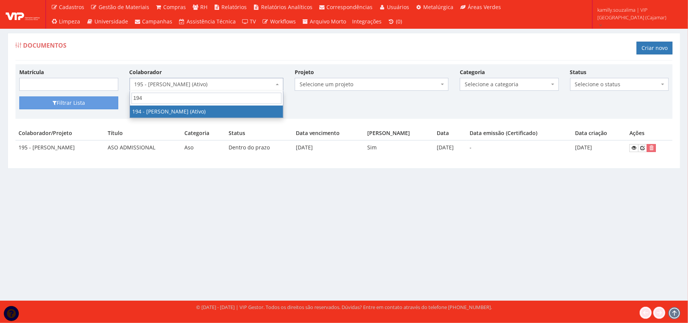
type input "194"
select select "4094"
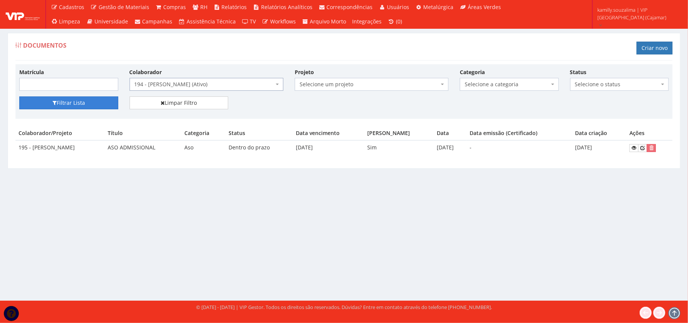
click at [79, 102] on button "Filtrar Lista" at bounding box center [68, 102] width 99 height 13
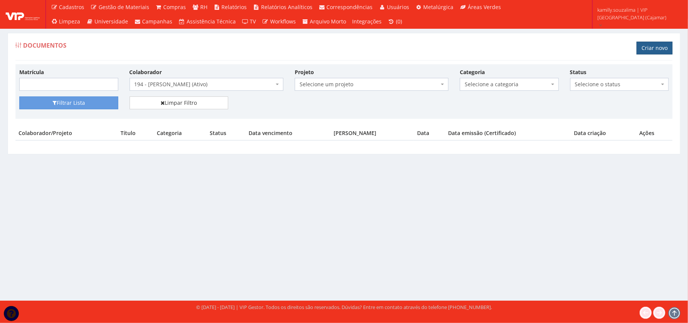
click at [658, 44] on link "Criar novo" at bounding box center [654, 48] width 36 height 13
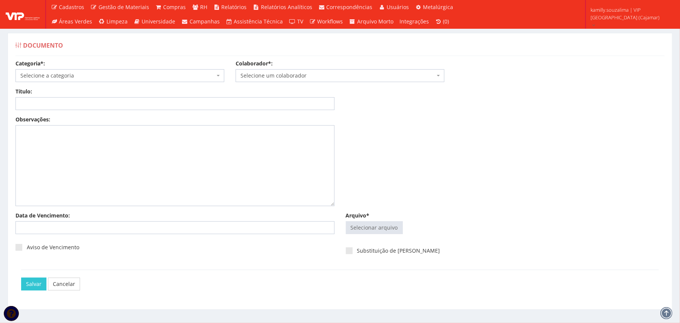
click at [86, 77] on span "Selecione a categoria" at bounding box center [117, 76] width 195 height 8
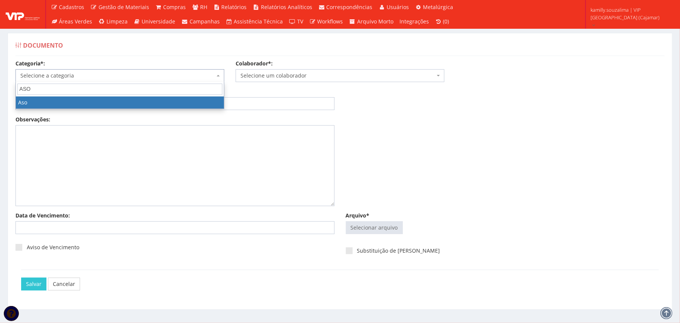
type input "ASO"
drag, startPoint x: 99, startPoint y: 105, endPoint x: 444, endPoint y: 85, distance: 346.1
select select "aso"
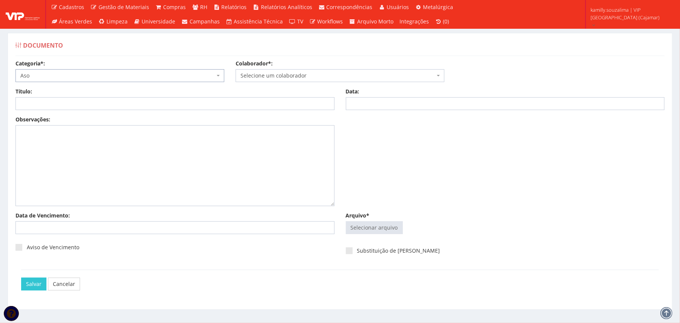
drag, startPoint x: 431, startPoint y: 118, endPoint x: 429, endPoint y: 108, distance: 10.4
click at [431, 115] on div "Categoria*: Selecione a categoria Aso Segurança no trabalho - PGR Segurança no …" at bounding box center [340, 182] width 661 height 244
click at [429, 106] on input "Data:" at bounding box center [505, 103] width 319 height 13
click at [387, 145] on td "3" at bounding box center [385, 144] width 12 height 11
click at [395, 146] on td "4" at bounding box center [397, 144] width 12 height 11
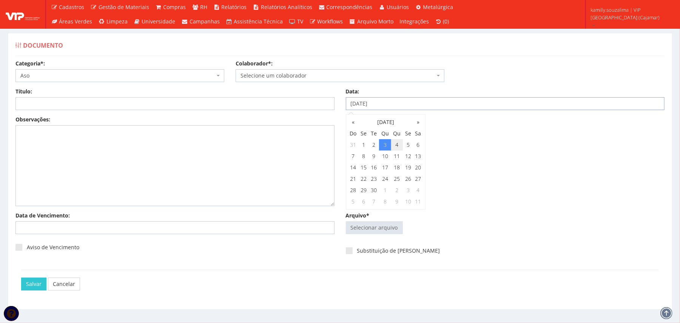
type input "[DATE]"
click at [273, 73] on span "Selecione um colaborador" at bounding box center [338, 76] width 195 height 8
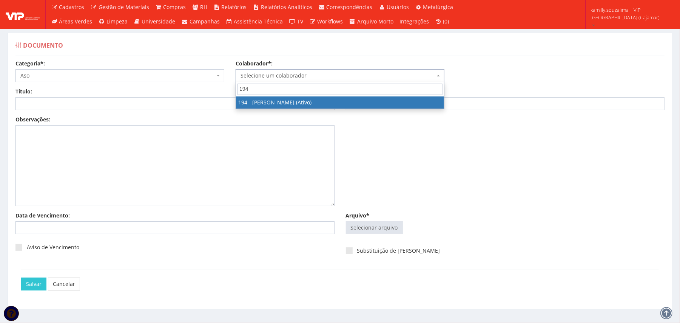
type input "194"
select select "4094"
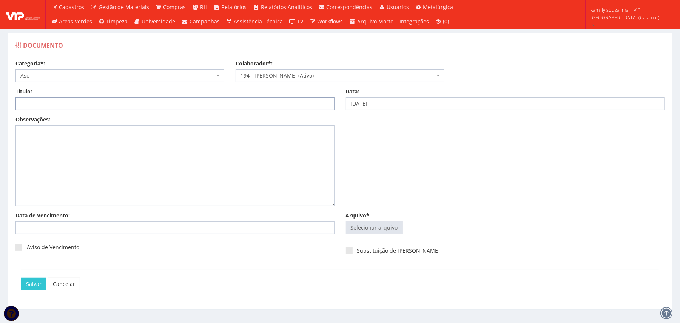
click at [182, 104] on input "Título:" at bounding box center [174, 103] width 319 height 13
type input "ASO ADMISSIONAL"
click at [99, 225] on input "Data de Vencimento:" at bounding box center [174, 227] width 319 height 13
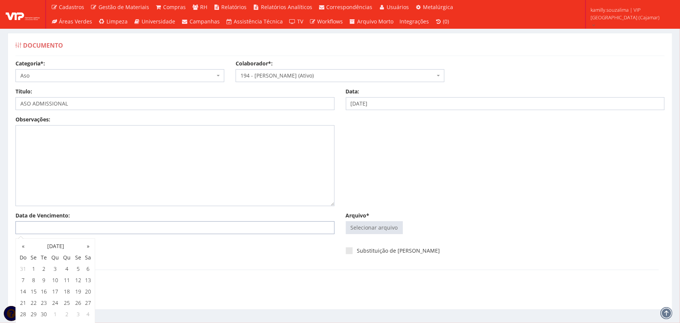
type input "4"
type input "04/09/2025"
drag, startPoint x: 143, startPoint y: 247, endPoint x: 110, endPoint y: 247, distance: 33.2
click at [143, 248] on div "Aviso de Vencimento" at bounding box center [174, 249] width 319 height 21
click at [19, 249] on span at bounding box center [18, 247] width 7 height 7
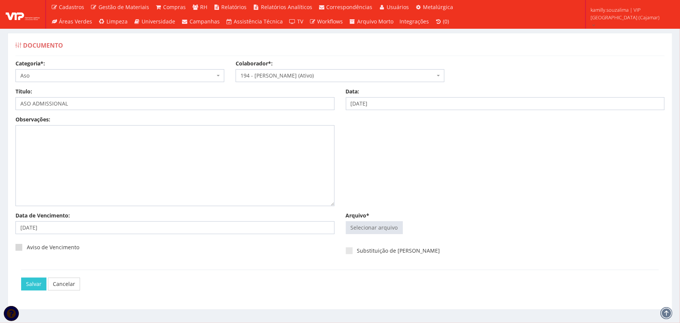
click at [27, 249] on input "Aviso de Vencimento" at bounding box center [29, 247] width 5 height 5
checkbox input "true"
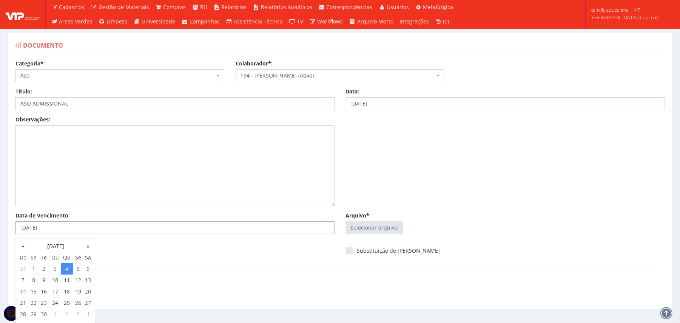
click at [180, 231] on input "[DATE]" at bounding box center [174, 227] width 319 height 13
type input "[DATE]"
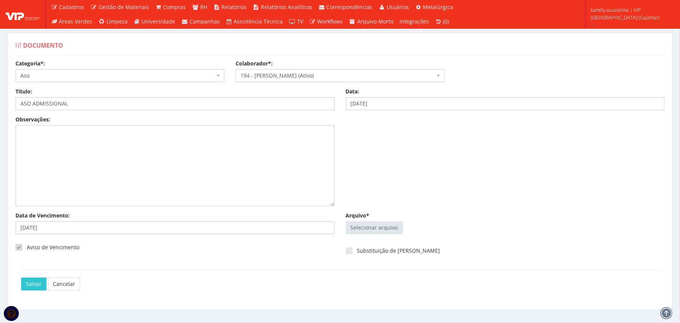
click at [258, 266] on div "Aviso de Vencimento" at bounding box center [175, 252] width 330 height 26
click at [372, 224] on input "Arquivo*" at bounding box center [374, 227] width 56 height 12
type input "C:\fakepath\EMELY PEREIRA DA COSTA-ASO (1).pdf"
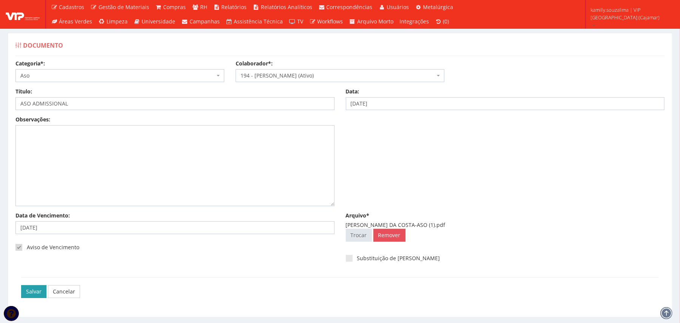
click at [31, 289] on input "Salvar" at bounding box center [33, 291] width 25 height 13
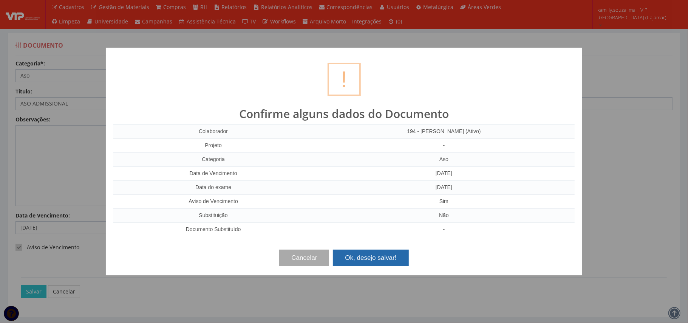
click at [380, 254] on button "Ok, desejo salvar!" at bounding box center [371, 257] width 76 height 17
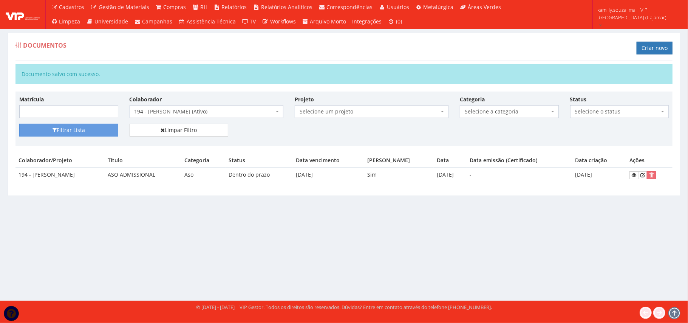
click at [165, 113] on span "194 - [PERSON_NAME] (Ativo)" at bounding box center [203, 112] width 139 height 8
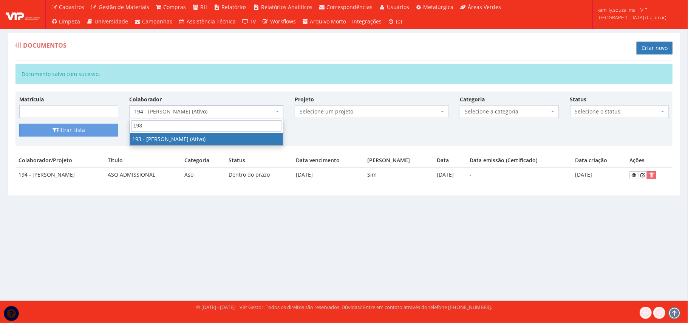
type input "193"
drag, startPoint x: 196, startPoint y: 134, endPoint x: 162, endPoint y: 130, distance: 33.9
select select "4092"
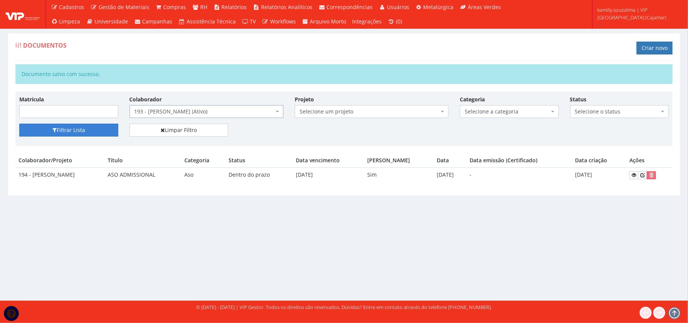
click at [81, 127] on button "Filtrar Lista" at bounding box center [68, 130] width 99 height 13
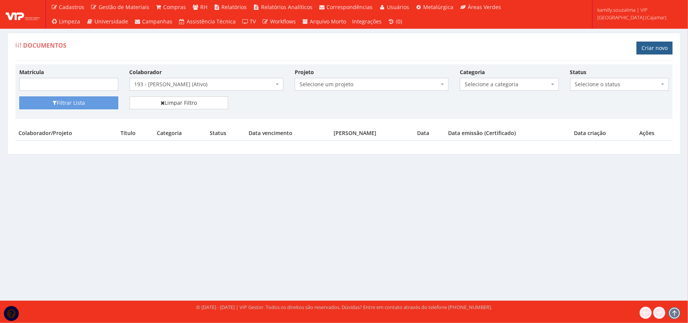
click at [649, 53] on link "Criar novo" at bounding box center [654, 48] width 36 height 13
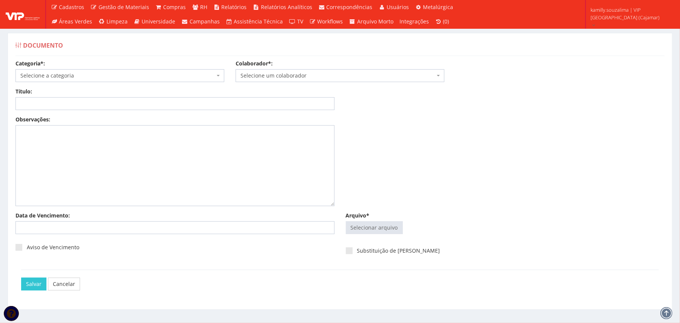
click at [114, 74] on span "Selecione a categoria" at bounding box center [117, 76] width 195 height 8
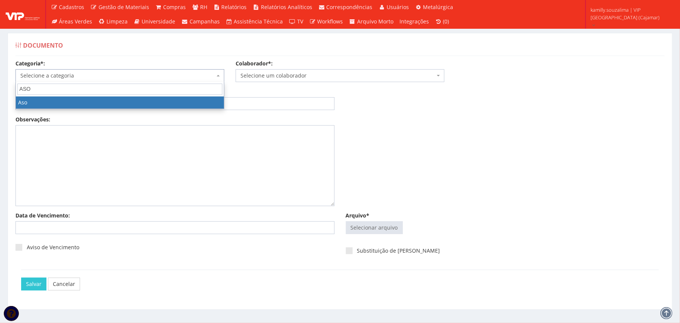
type input "ASO"
select select "aso"
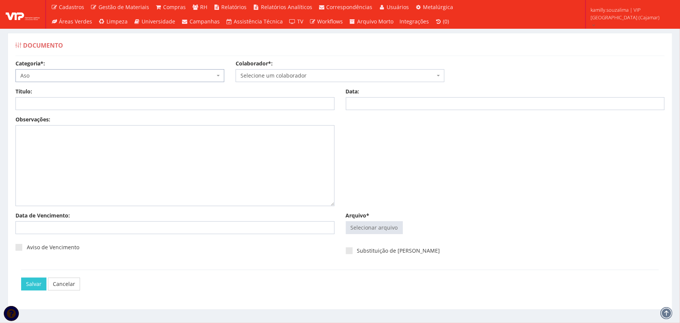
click at [283, 68] on div "Colaborador*: Selecione um colaborador 95 - [PERSON_NAME] (Ativo) 76 - [PERSON_…" at bounding box center [340, 71] width 220 height 22
click at [287, 74] on span "Selecione um colaborador" at bounding box center [338, 76] width 195 height 8
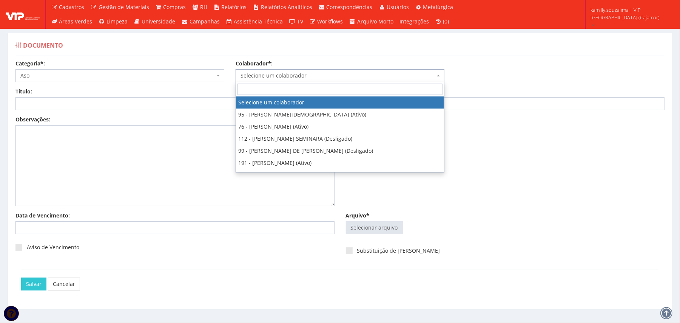
click at [255, 89] on input "search" at bounding box center [340, 88] width 205 height 11
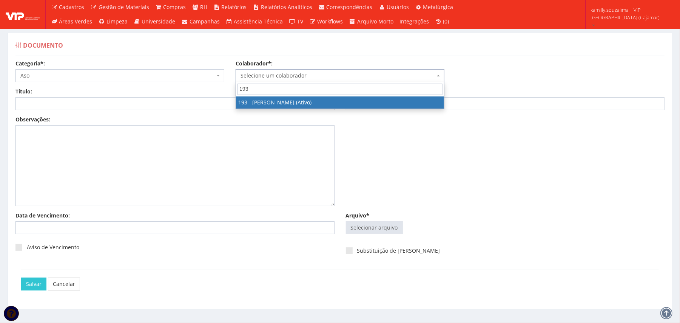
type input "193"
select select "4092"
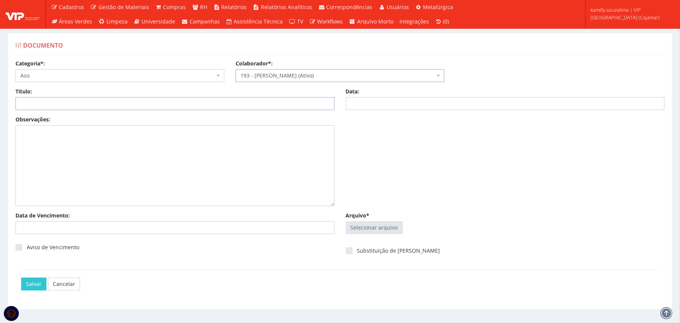
click at [183, 102] on input "Título:" at bounding box center [174, 103] width 319 height 13
type input "ASO ADMISSIONAL"
click at [396, 105] on input "Data:" at bounding box center [505, 103] width 319 height 13
type input "0"
type input "04/09/2025"
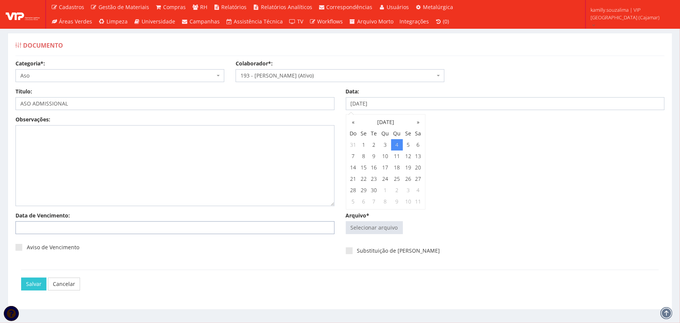
click at [85, 230] on input "Data de Vencimento:" at bounding box center [174, 227] width 319 height 13
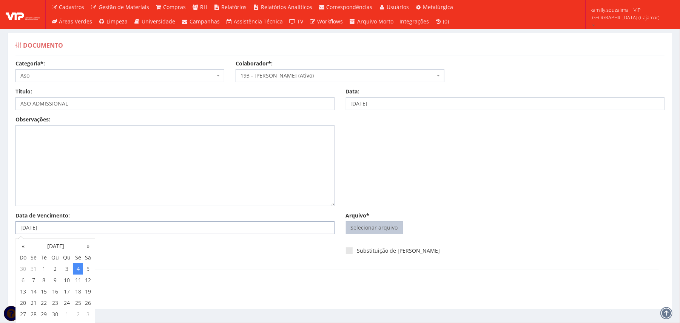
type input "04/09/2026"
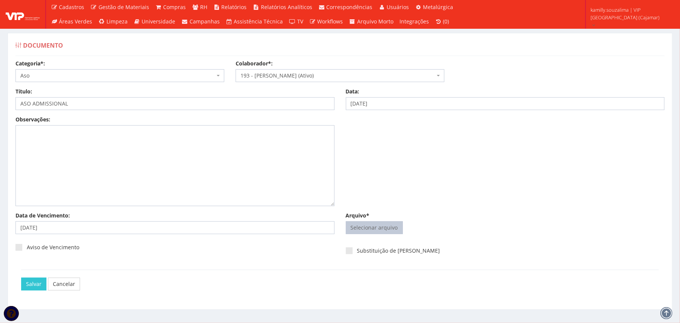
click at [387, 230] on input "Arquivo*" at bounding box center [374, 227] width 56 height 12
type input "C:\fakepath\BRUNO RICARDO ISIDORIO TRINDADE CRUZ - ASO .pdf"
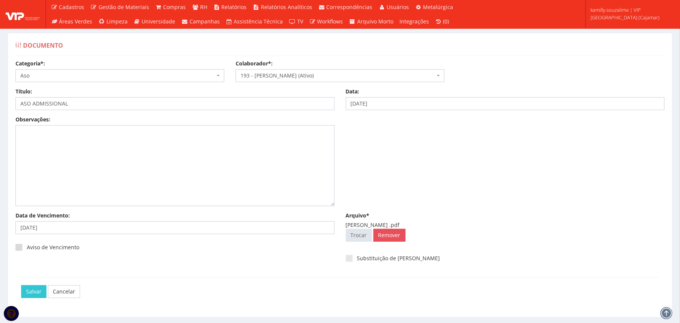
click at [15, 249] on span at bounding box center [18, 247] width 7 height 7
click at [27, 249] on input "Aviso de Vencimento" at bounding box center [29, 247] width 5 height 5
checkbox input "true"
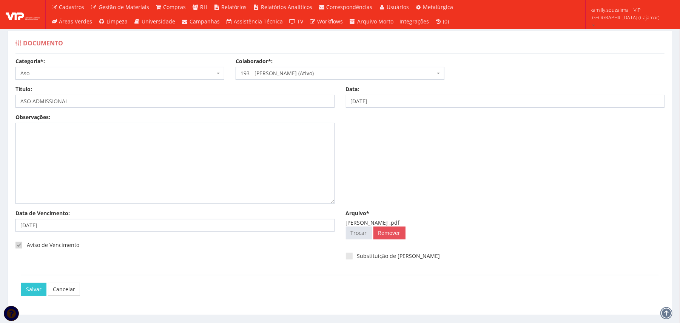
scroll to position [21, 0]
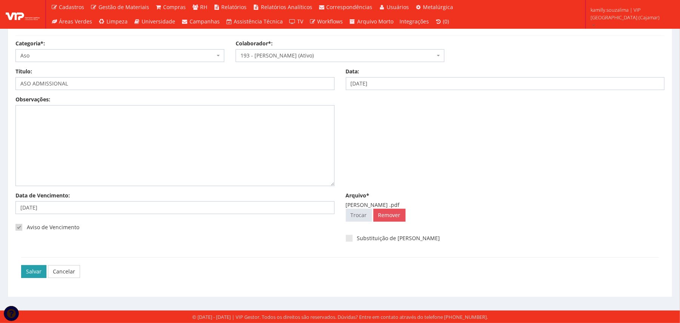
click at [34, 271] on input "Salvar" at bounding box center [33, 271] width 25 height 13
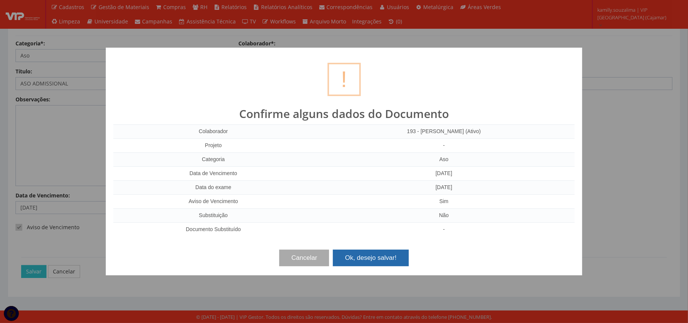
click at [376, 260] on button "Ok, desejo salvar!" at bounding box center [371, 257] width 76 height 17
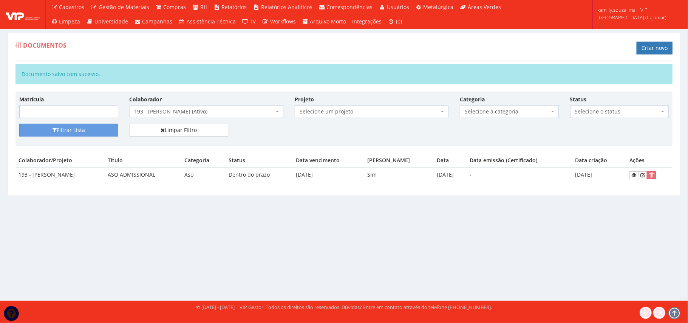
click at [178, 108] on span "193 - [PERSON_NAME] (Ativo)" at bounding box center [207, 111] width 154 height 13
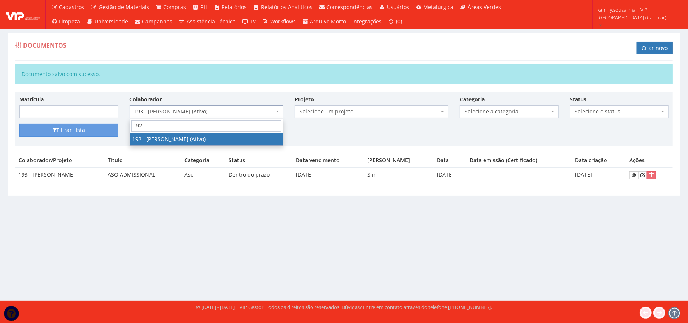
type input "192"
drag, startPoint x: 195, startPoint y: 137, endPoint x: 187, endPoint y: 134, distance: 8.5
select select "4091"
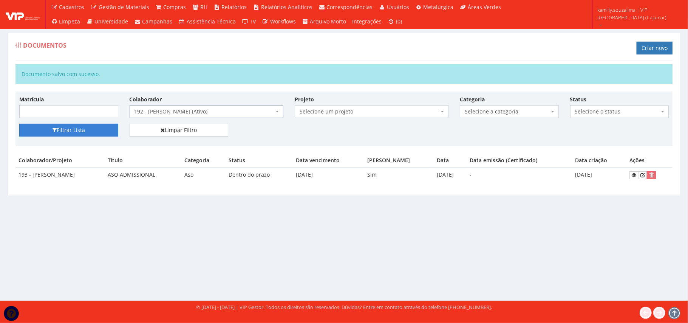
drag, startPoint x: 97, startPoint y: 130, endPoint x: 103, endPoint y: 130, distance: 5.7
click at [99, 130] on button "Filtrar Lista" at bounding box center [68, 130] width 99 height 13
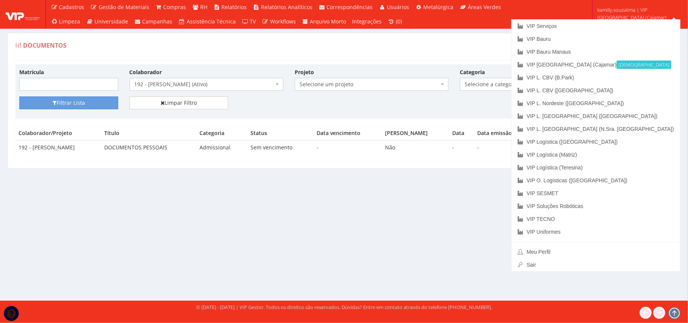
click at [487, 50] on div "Documentos Criar novo" at bounding box center [343, 49] width 657 height 23
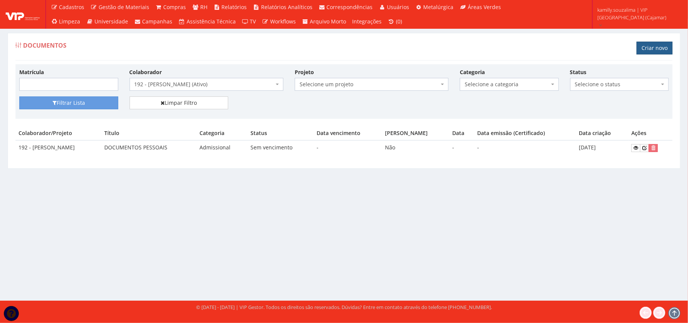
click at [651, 49] on link "Criar novo" at bounding box center [654, 48] width 36 height 13
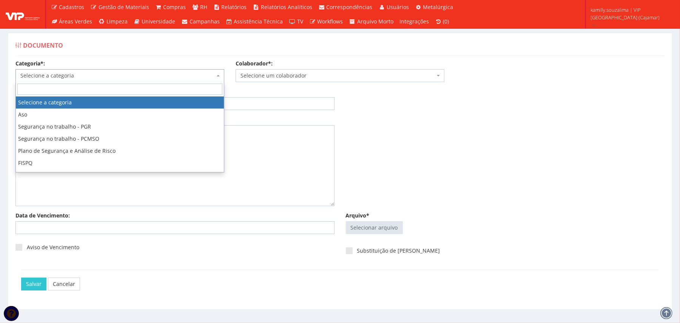
click at [171, 72] on span "Selecione a categoria" at bounding box center [117, 76] width 195 height 8
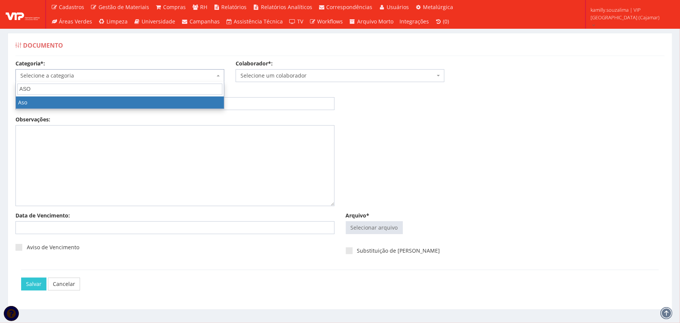
type input "ASO"
drag, startPoint x: 190, startPoint y: 103, endPoint x: 298, endPoint y: 70, distance: 112.4
select select "aso"
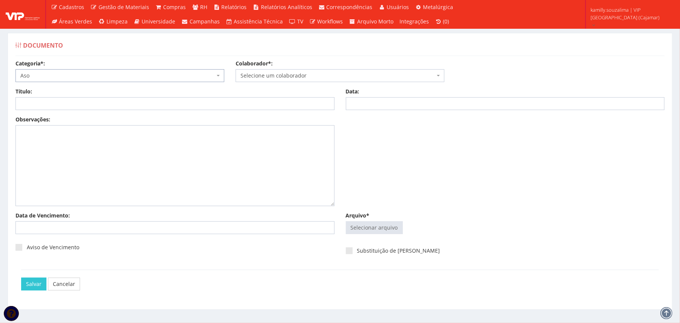
click at [298, 70] on span "Selecione um colaborador" at bounding box center [340, 75] width 209 height 13
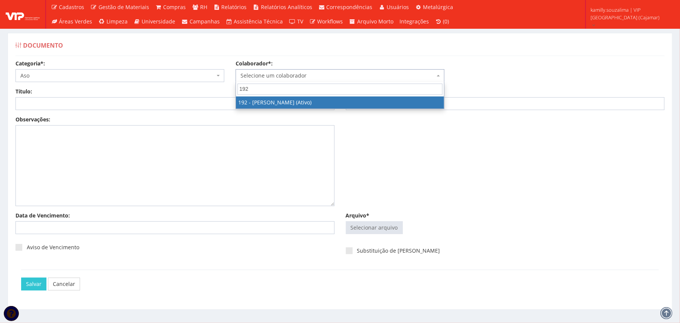
type input "192"
select select "4091"
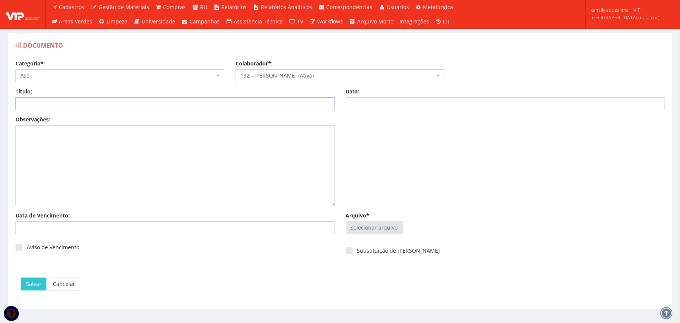
click at [252, 102] on input "Título:" at bounding box center [174, 103] width 319 height 13
type input "ASO ADMISSIONAL"
click at [412, 99] on input "Data:" at bounding box center [505, 103] width 319 height 13
click at [363, 145] on td "1" at bounding box center [364, 144] width 10 height 11
type input "[DATE]"
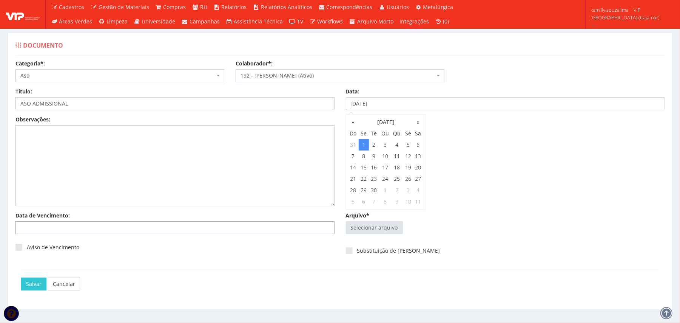
click at [94, 227] on input "Data de Vencimento:" at bounding box center [174, 227] width 319 height 13
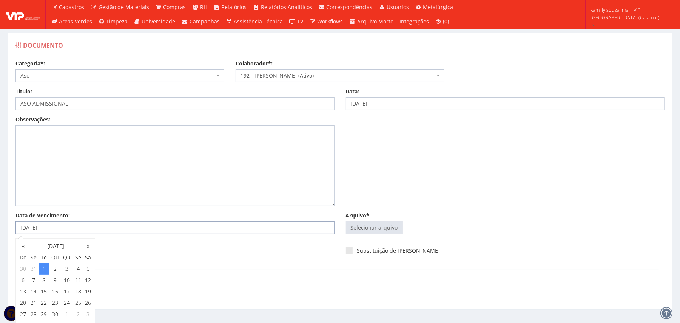
type input "01/09/2026"
drag, startPoint x: 327, startPoint y: 284, endPoint x: 324, endPoint y: 297, distance: 13.2
click at [329, 303] on div "Categoria*: Selecione a categoria Aso Segurança no trabalho - PGR Segurança no …" at bounding box center [340, 182] width 661 height 244
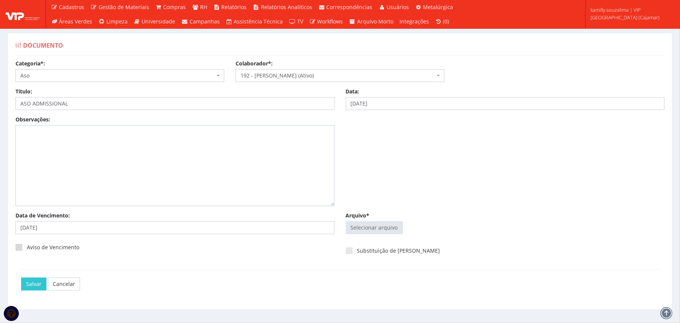
click at [23, 245] on label "Aviso de Vencimento" at bounding box center [47, 247] width 64 height 8
click at [27, 245] on input "Aviso de Vencimento" at bounding box center [29, 247] width 5 height 5
checkbox input "true"
click at [363, 224] on input "Arquivo*" at bounding box center [374, 227] width 56 height 12
type input "C:\fakepath\MARCOS ROBERTO SILVA DE CARVALHO - ASO (1).pdf"
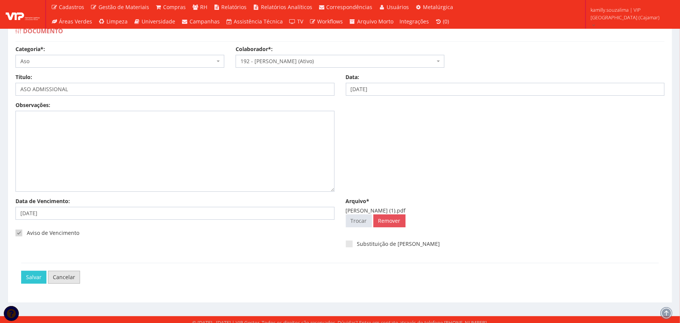
scroll to position [21, 0]
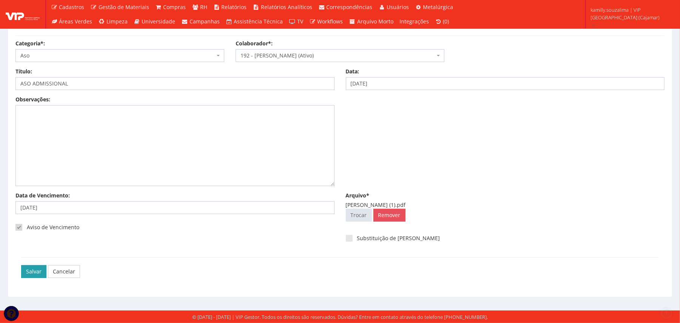
click at [32, 267] on input "Salvar" at bounding box center [33, 271] width 25 height 13
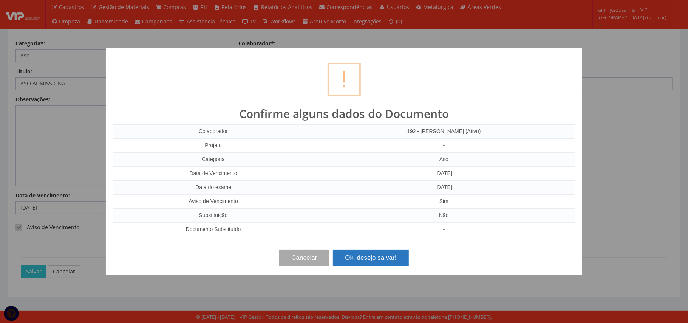
click at [370, 255] on button "Ok, desejo salvar!" at bounding box center [371, 257] width 76 height 17
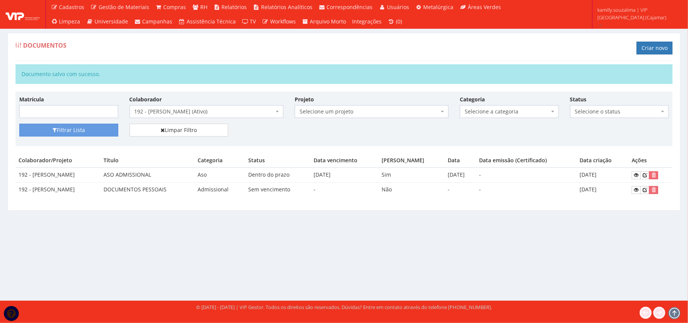
click at [209, 113] on span "192 - [PERSON_NAME] (Ativo)" at bounding box center [203, 112] width 139 height 8
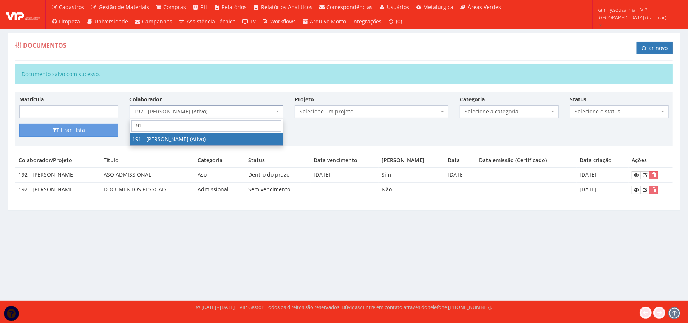
type input "191"
drag, startPoint x: 215, startPoint y: 138, endPoint x: 109, endPoint y: 141, distance: 106.2
select select "4089"
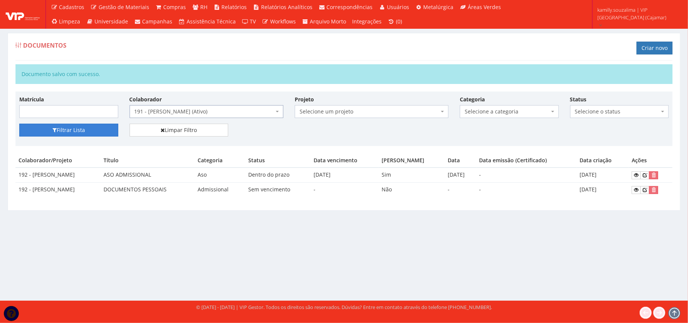
click at [61, 131] on button "Filtrar Lista" at bounding box center [68, 130] width 99 height 13
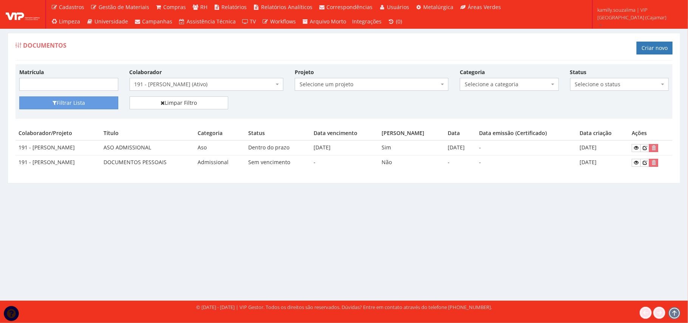
click at [150, 83] on span "191 - [PERSON_NAME] (Ativo)" at bounding box center [203, 84] width 139 height 8
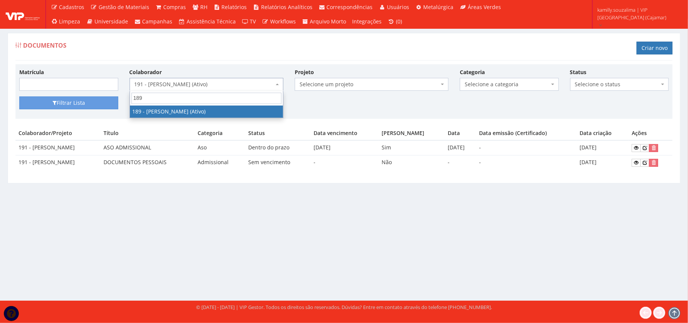
type input "189"
drag, startPoint x: 168, startPoint y: 116, endPoint x: 103, endPoint y: 118, distance: 64.6
select select "4087"
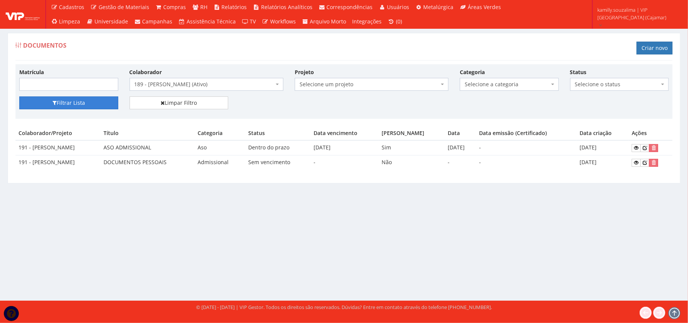
click at [94, 100] on button "Filtrar Lista" at bounding box center [68, 102] width 99 height 13
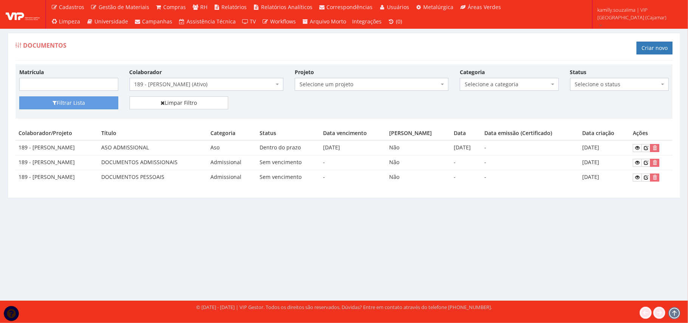
click at [233, 88] on span "189 - [PERSON_NAME] (Ativo)" at bounding box center [203, 84] width 139 height 8
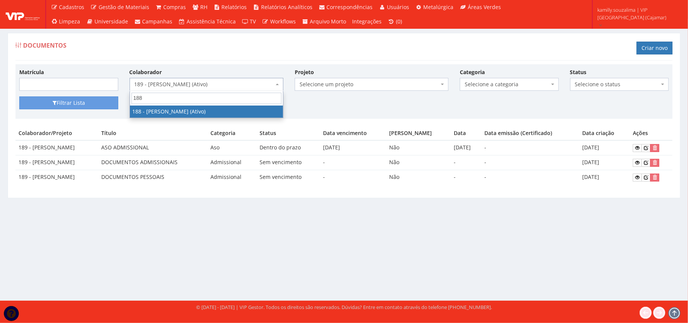
type input "188"
drag, startPoint x: 236, startPoint y: 114, endPoint x: 232, endPoint y: 115, distance: 4.3
select select "4086"
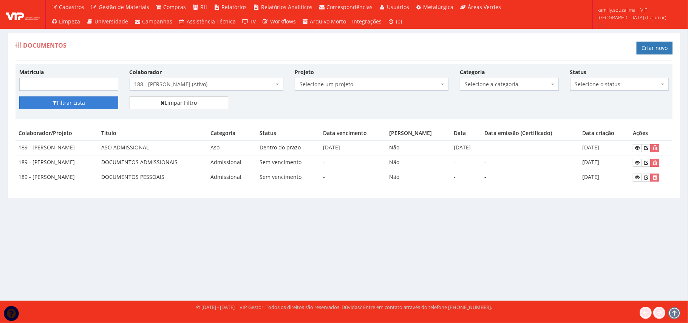
click at [86, 105] on button "Filtrar Lista" at bounding box center [68, 102] width 99 height 13
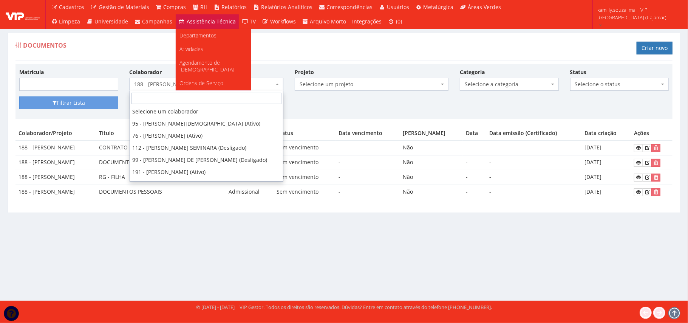
drag, startPoint x: 208, startPoint y: 85, endPoint x: 221, endPoint y: 20, distance: 66.2
click at [212, 68] on div "Matrícula Colaborador Selecione um colaborador 95 - ADRIANE NEVES JESUS (Ativo)…" at bounding box center [343, 91] width 657 height 54
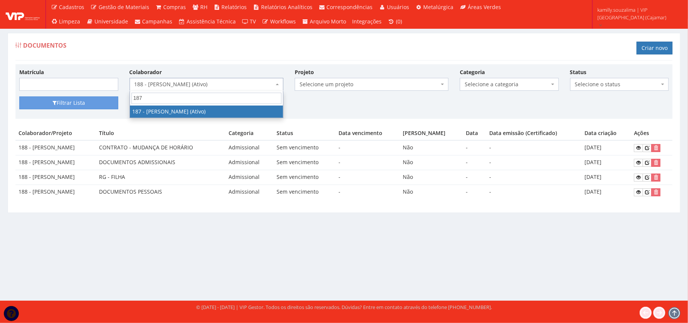
type input "187"
drag, startPoint x: 248, startPoint y: 111, endPoint x: 153, endPoint y: 108, distance: 95.2
select select "4085"
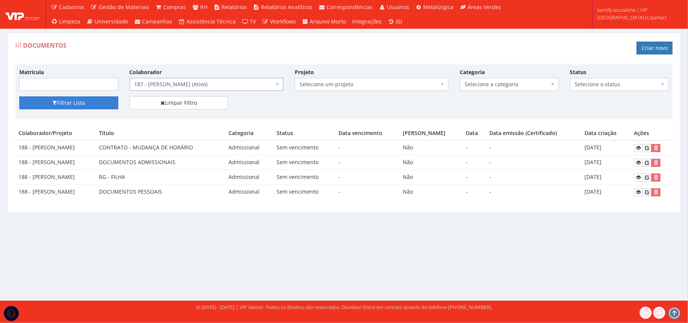
click at [74, 108] on button "Filtrar Lista" at bounding box center [68, 102] width 99 height 13
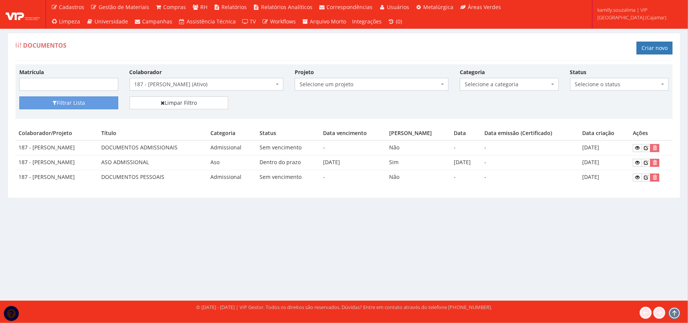
click at [233, 94] on div "Matrícula Colaborador Selecione um colaborador 95 - ADRIANE NEVES JESUS (Ativo)…" at bounding box center [344, 82] width 661 height 28
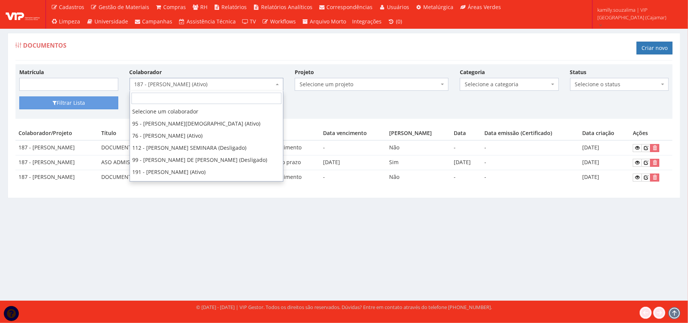
click at [230, 88] on span "187 - JOAO PEDRO DE SOUSA SILVA (Ativo)" at bounding box center [203, 84] width 139 height 8
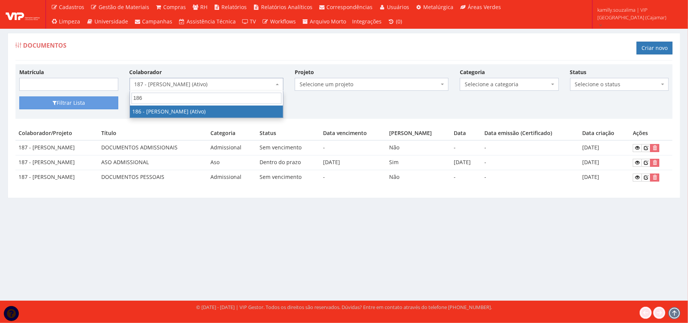
type input "186"
drag, startPoint x: 227, startPoint y: 109, endPoint x: 192, endPoint y: 104, distance: 35.1
select select "4084"
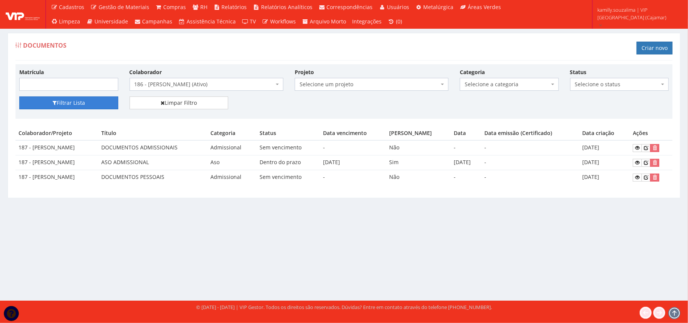
click at [75, 106] on button "Filtrar Lista" at bounding box center [68, 102] width 99 height 13
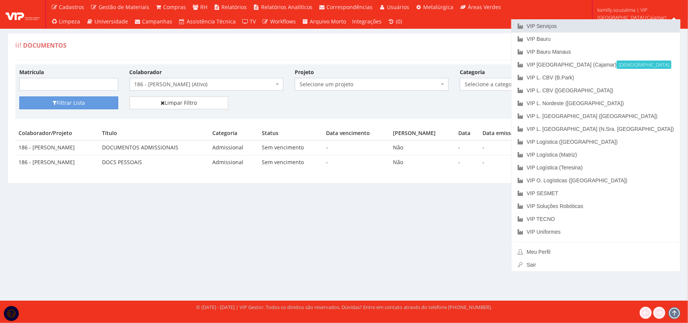
click at [619, 27] on link "VIP Serviços" at bounding box center [595, 26] width 168 height 13
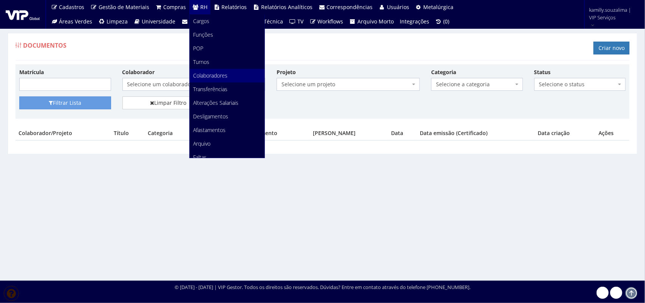
click at [200, 72] on span "Colaboradores" at bounding box center [210, 75] width 34 height 7
